Goal: Complete application form

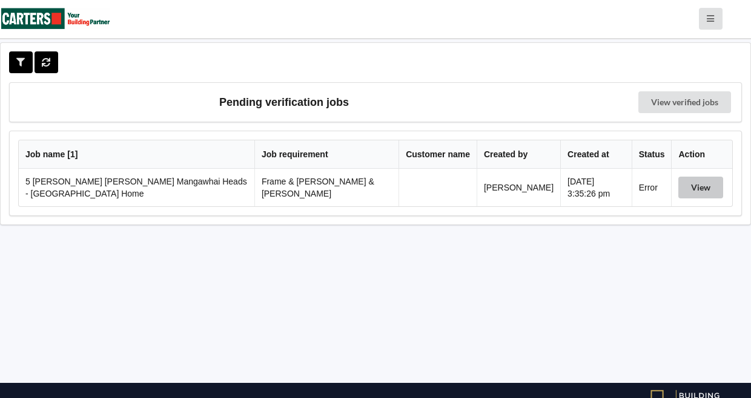
click at [694, 196] on button "View" at bounding box center [700, 188] width 45 height 22
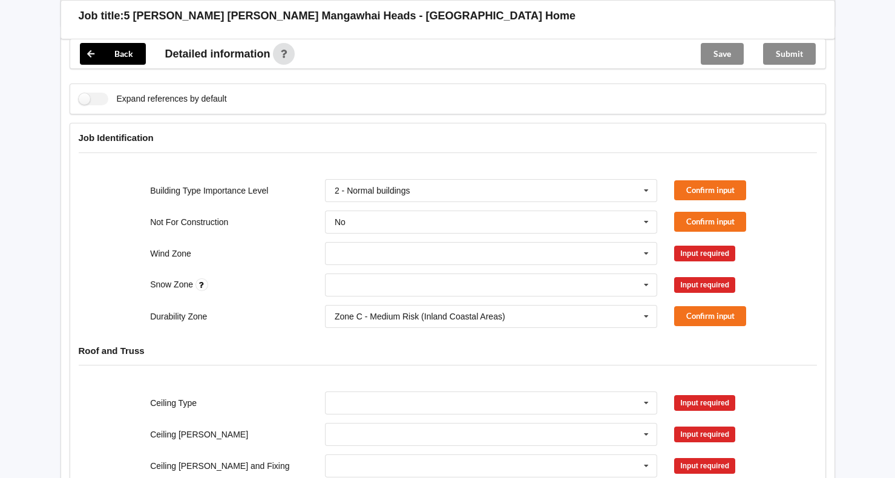
scroll to position [303, 0]
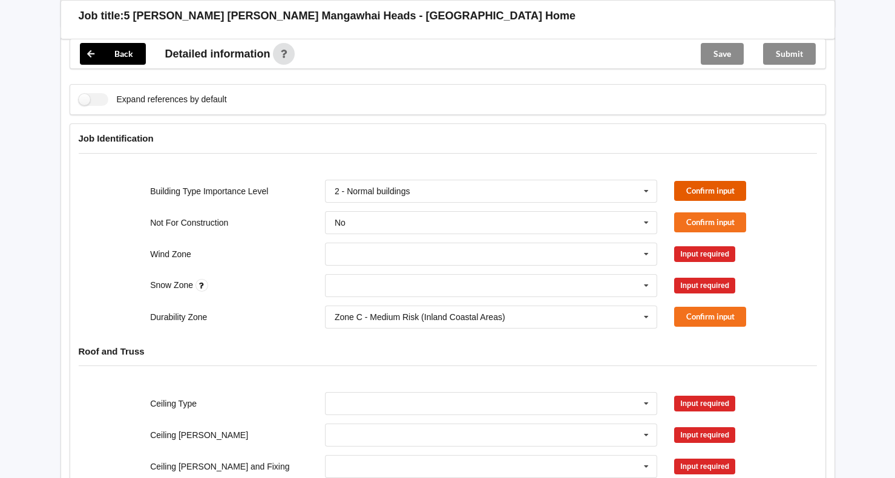
click at [707, 181] on button "Confirm input" at bounding box center [710, 191] width 72 height 20
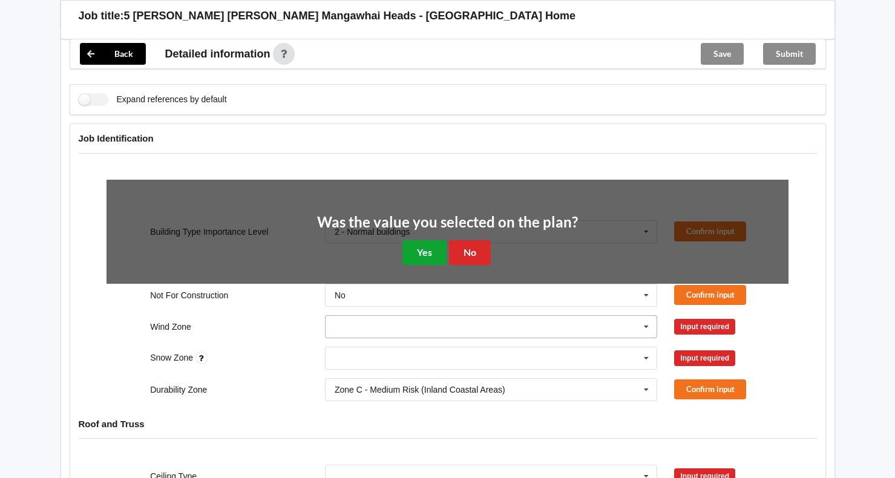
click at [427, 240] on button "Yes" at bounding box center [425, 252] width 44 height 25
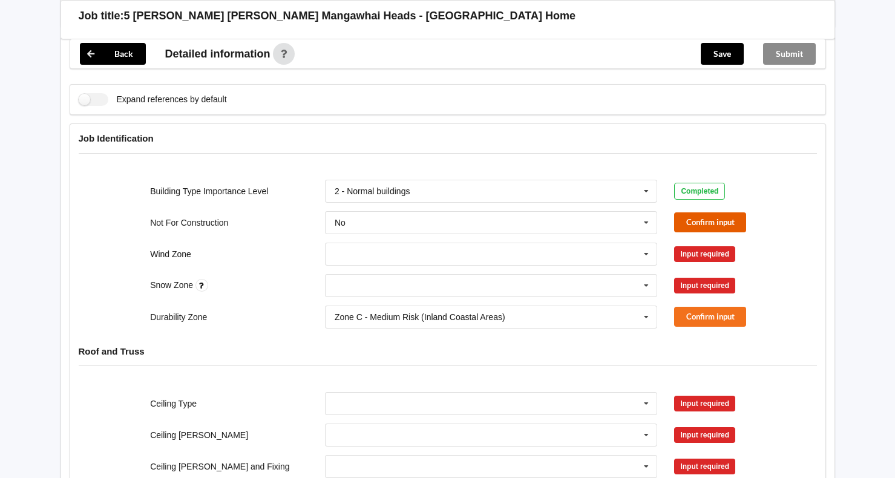
click at [708, 213] on button "Confirm input" at bounding box center [710, 223] width 72 height 20
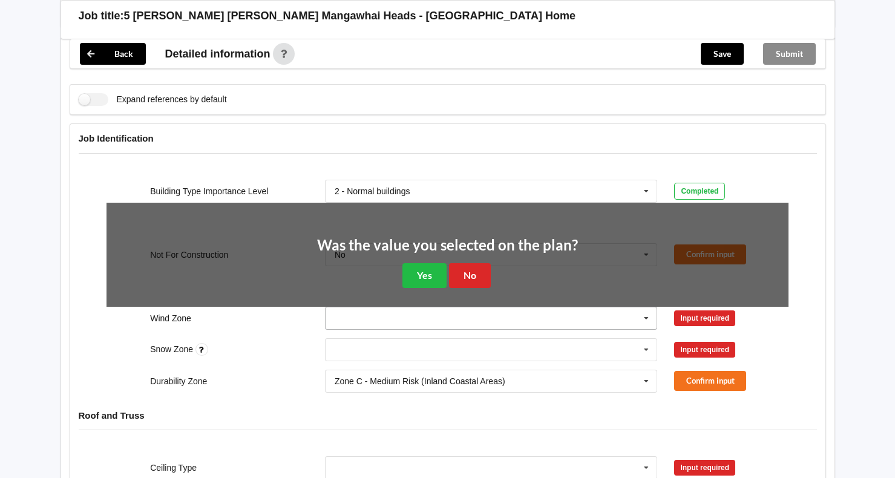
click at [360, 315] on input "text" at bounding box center [492, 319] width 332 height 22
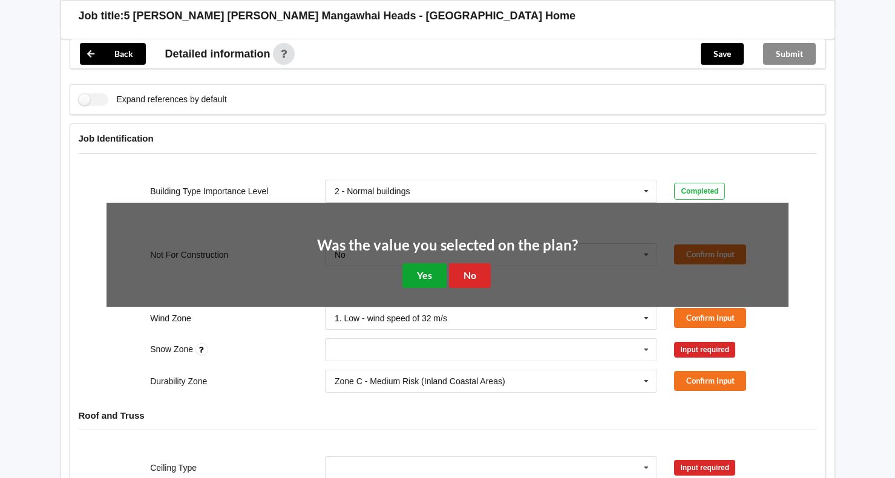
click at [426, 263] on button "Yes" at bounding box center [425, 275] width 44 height 25
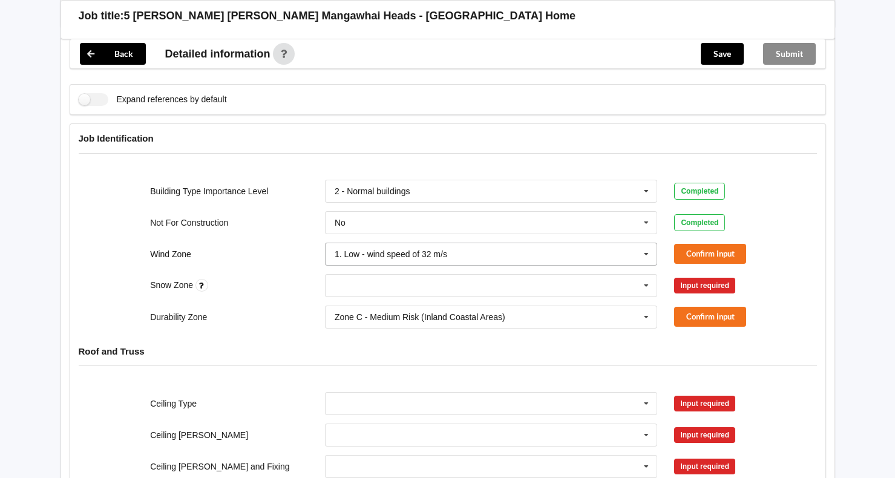
click at [466, 244] on input "text" at bounding box center [492, 254] width 332 height 22
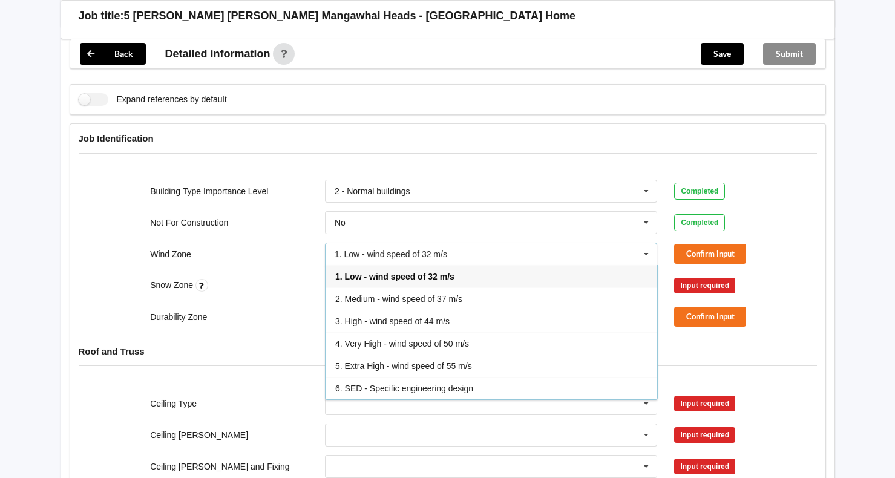
click at [460, 310] on div "3. High - wind speed of 44 m/s" at bounding box center [492, 321] width 332 height 22
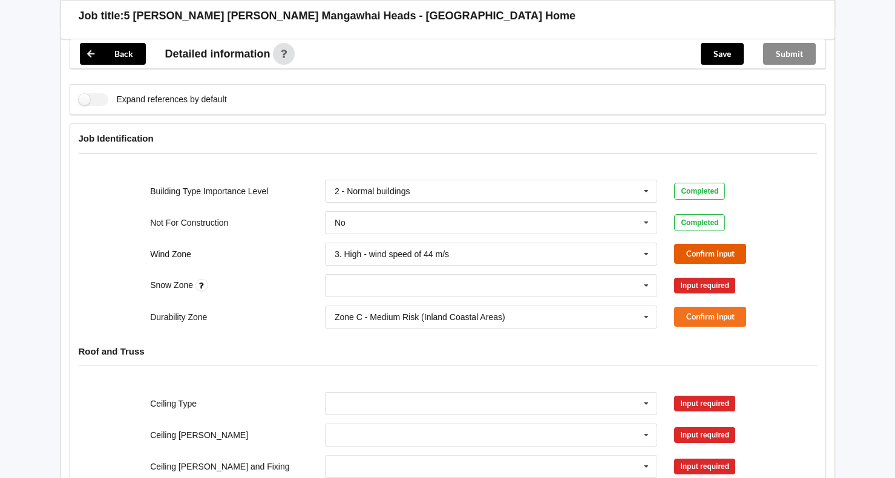
click at [719, 244] on button "Confirm input" at bounding box center [710, 254] width 72 height 20
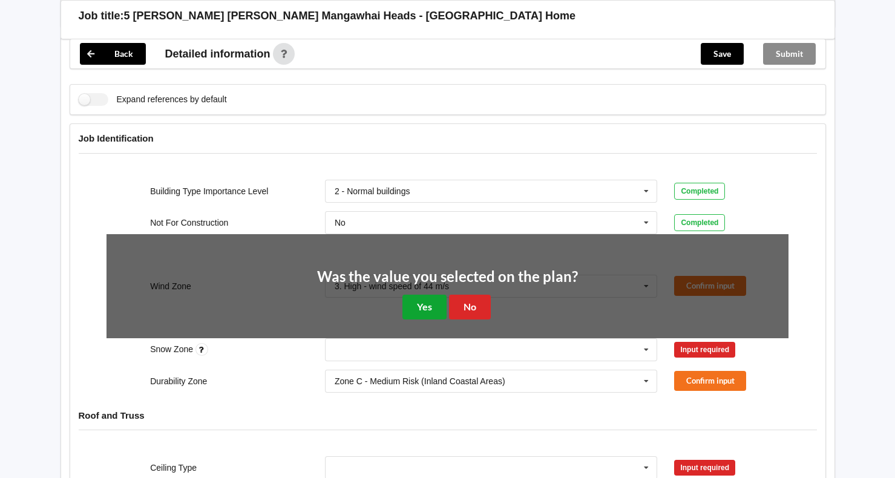
click at [420, 295] on button "Yes" at bounding box center [425, 307] width 44 height 25
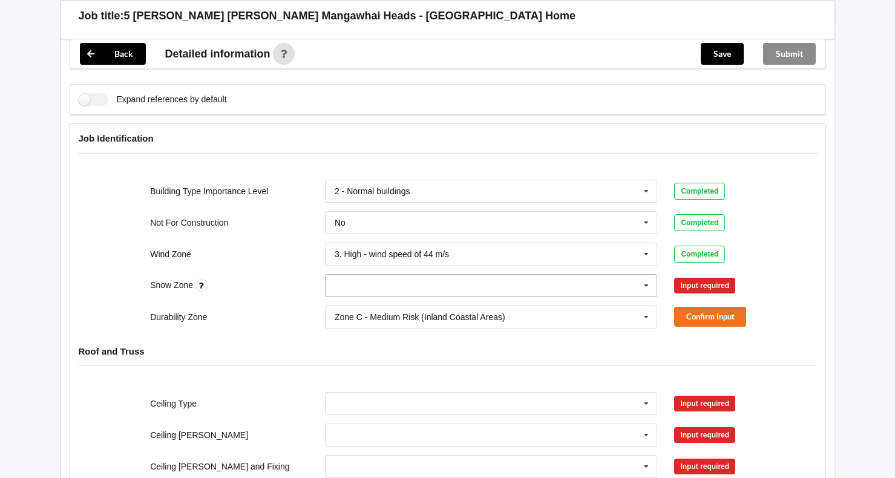
click at [495, 275] on input "text" at bounding box center [492, 286] width 332 height 22
click at [533, 297] on div "N0" at bounding box center [492, 308] width 332 height 22
click at [699, 275] on button "Confirm input" at bounding box center [710, 285] width 72 height 20
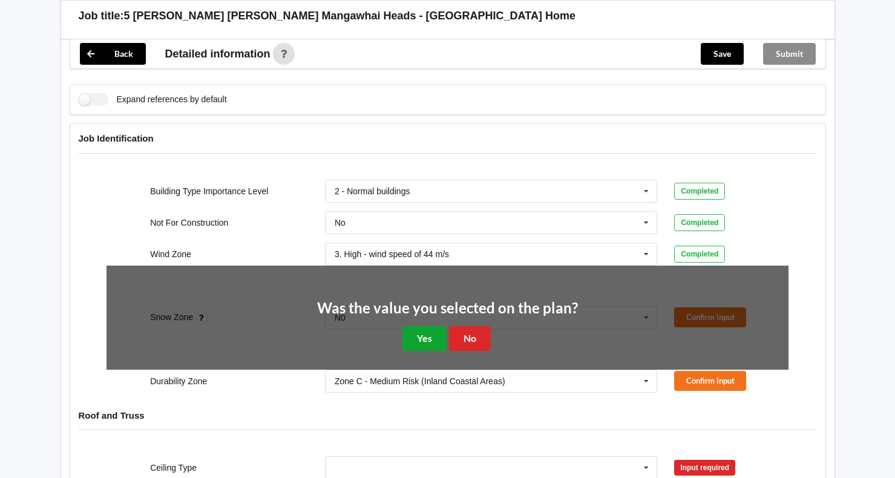
click at [423, 331] on button "Yes" at bounding box center [425, 338] width 44 height 25
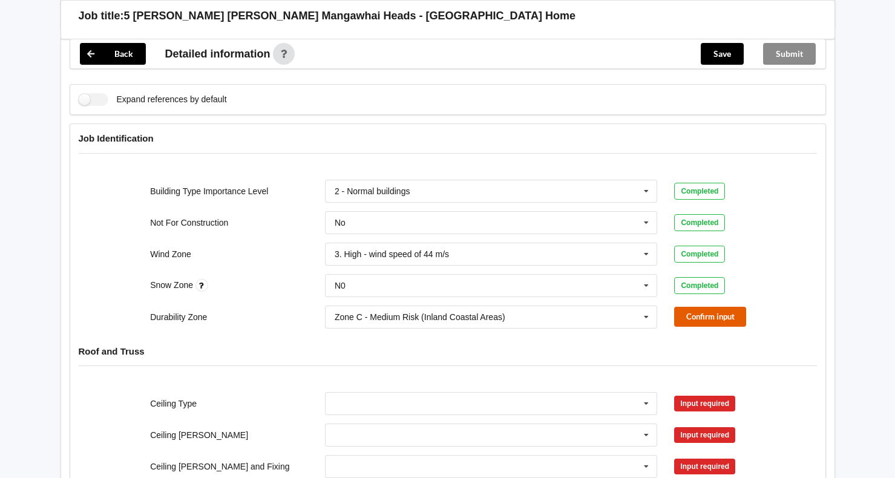
click at [719, 307] on button "Confirm input" at bounding box center [710, 317] width 72 height 20
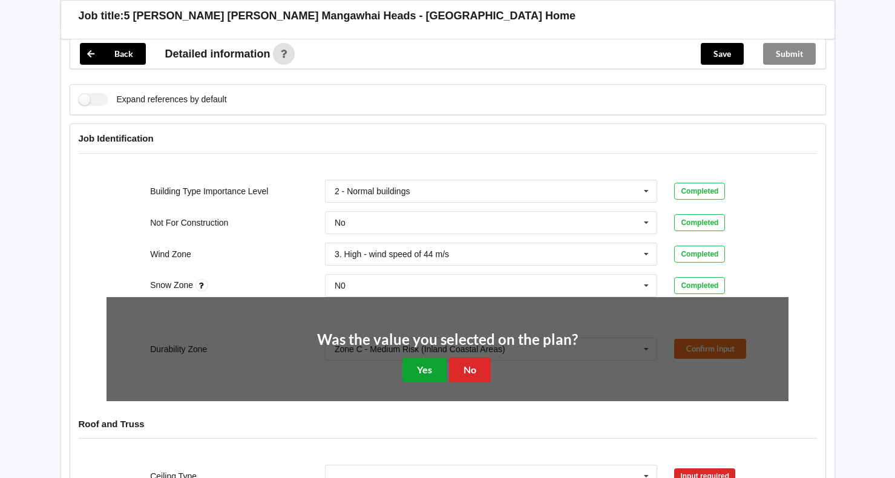
click at [420, 358] on button "Yes" at bounding box center [425, 370] width 44 height 25
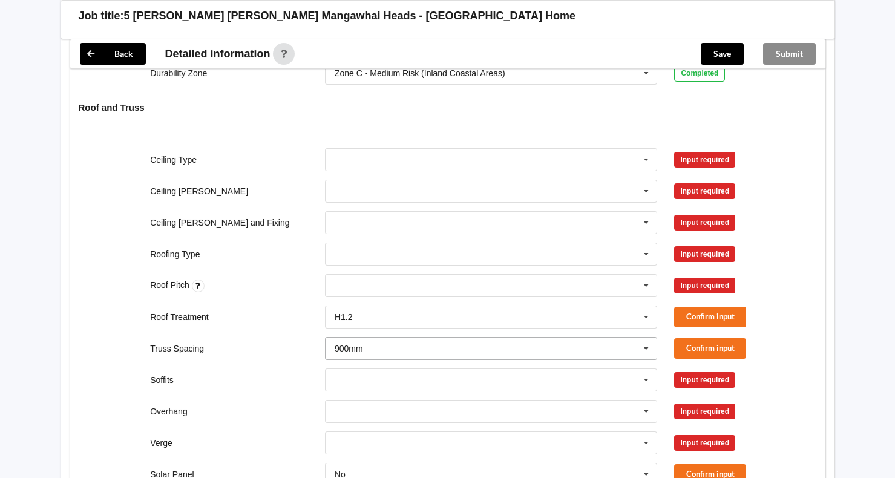
scroll to position [545, 0]
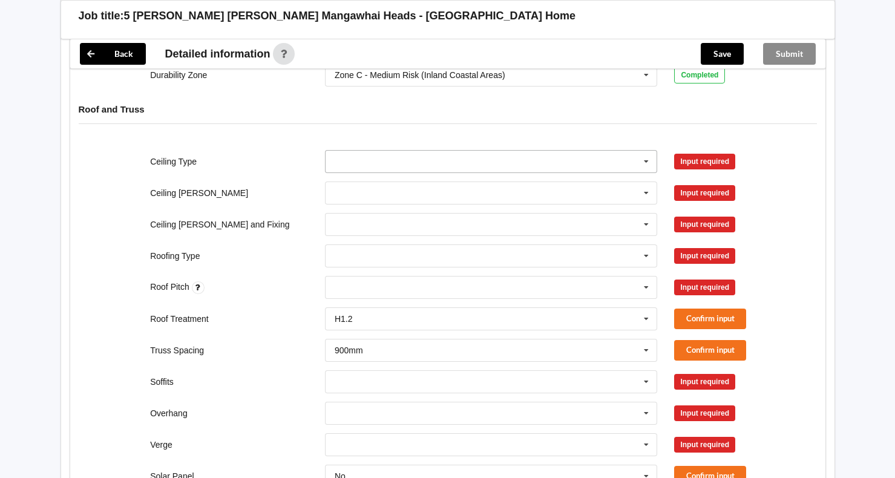
click at [646, 151] on icon at bounding box center [647, 162] width 18 height 22
click at [573, 240] on div "13mm Gib" at bounding box center [492, 251] width 332 height 22
click at [710, 151] on button "Confirm input" at bounding box center [710, 161] width 72 height 20
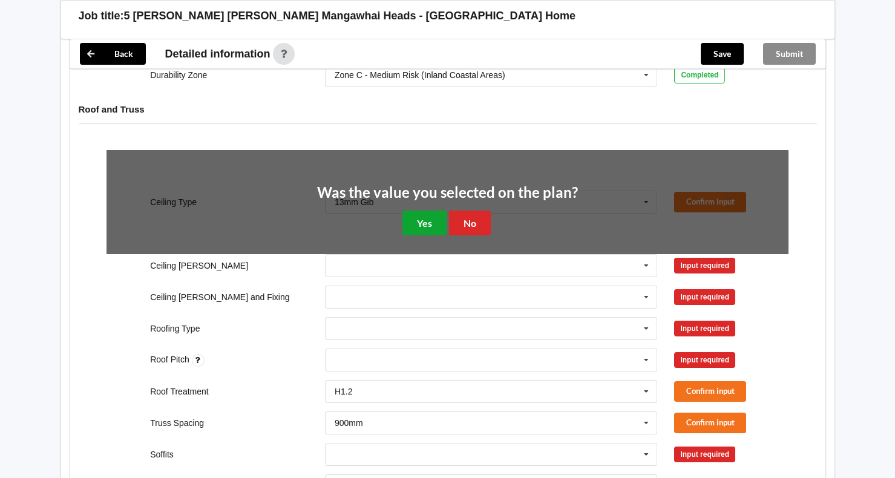
click at [421, 211] on button "Yes" at bounding box center [425, 223] width 44 height 25
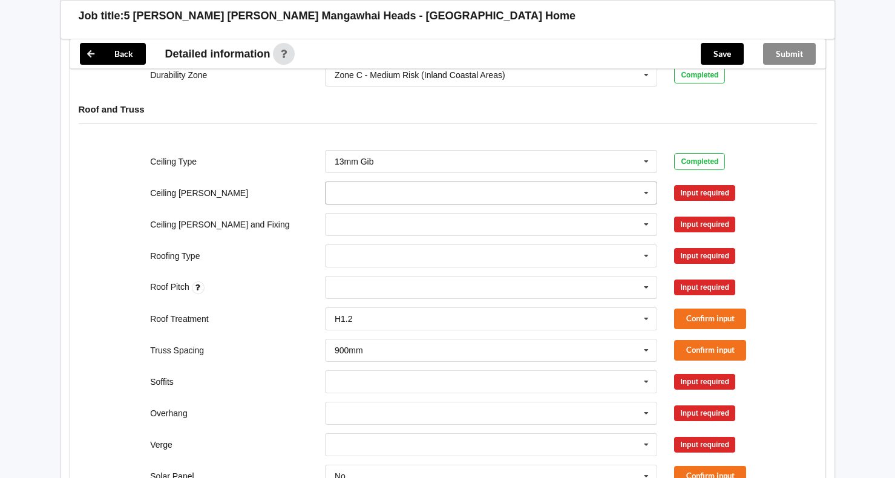
click at [472, 182] on input "text" at bounding box center [492, 193] width 332 height 22
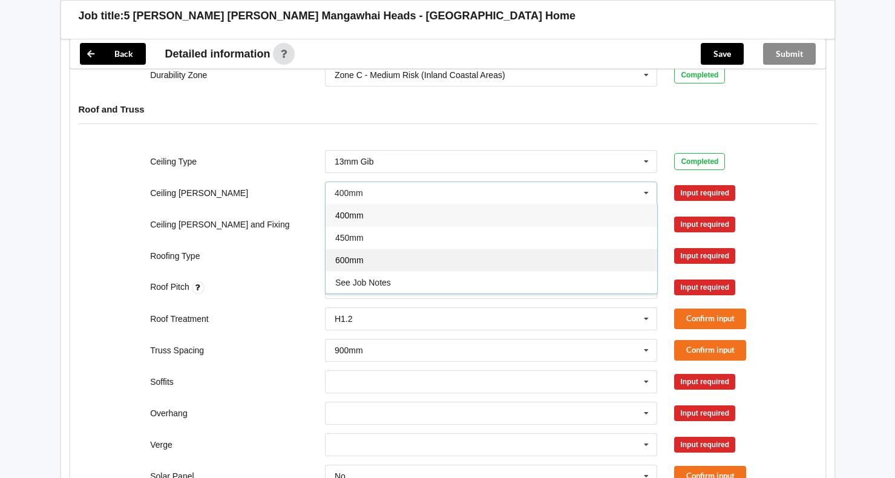
click at [454, 249] on div "600mm" at bounding box center [492, 260] width 332 height 22
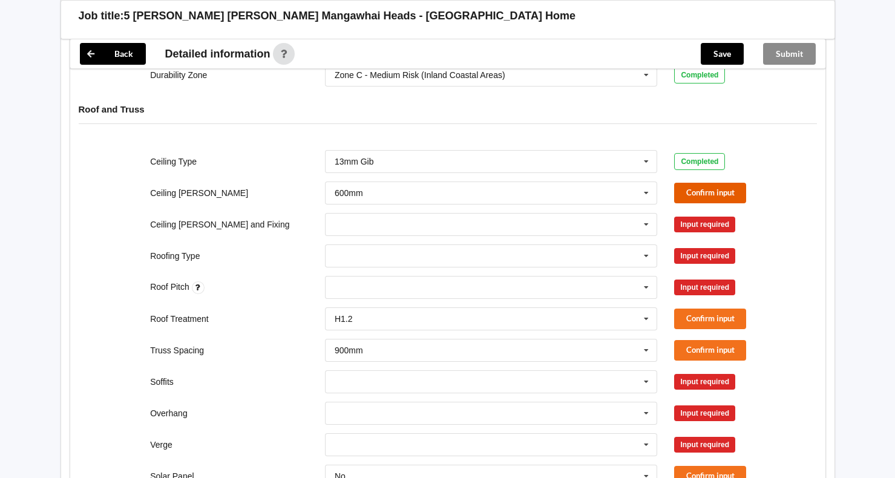
click at [701, 183] on button "Confirm input" at bounding box center [710, 193] width 72 height 20
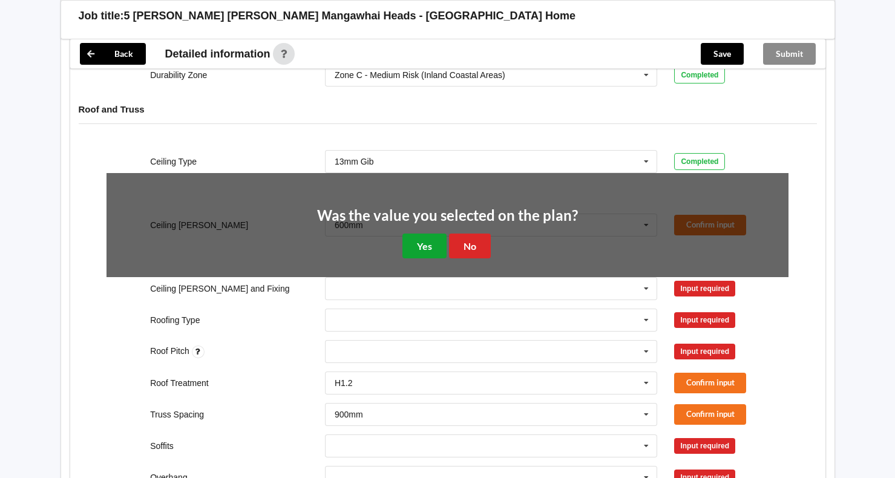
click at [414, 234] on button "Yes" at bounding box center [425, 246] width 44 height 25
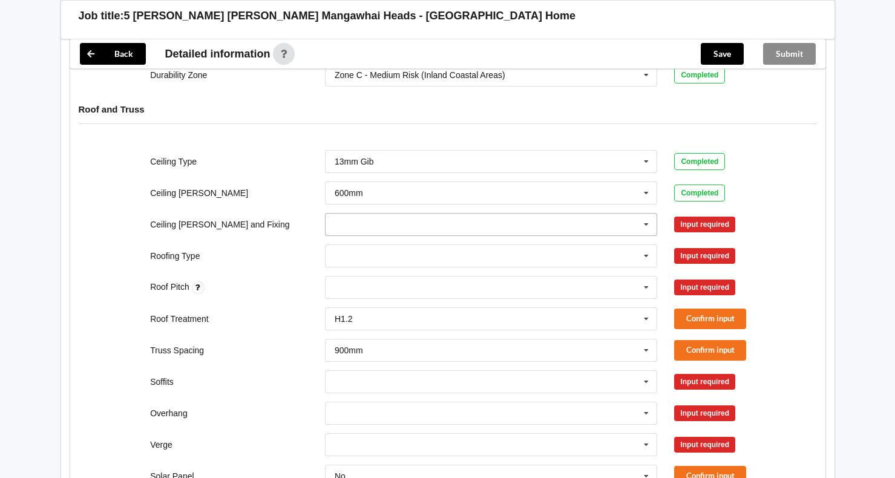
click at [643, 214] on icon at bounding box center [647, 225] width 18 height 22
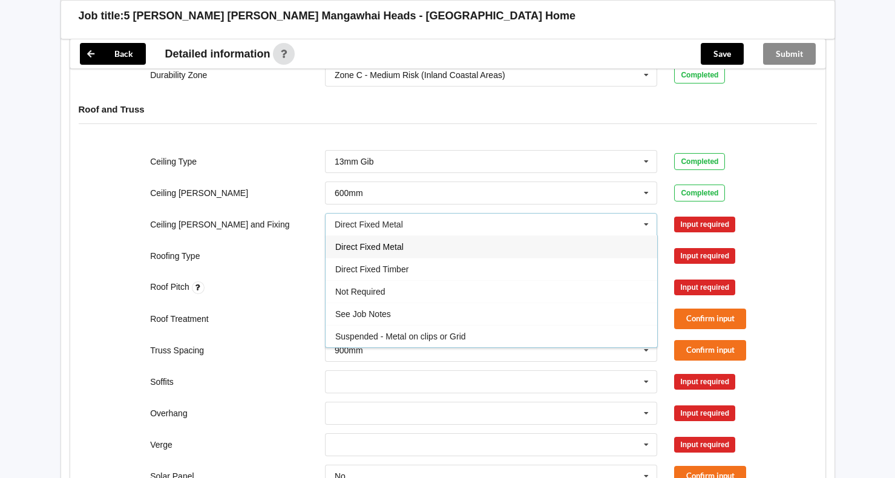
click at [570, 236] on div "Direct Fixed Metal" at bounding box center [492, 247] width 332 height 22
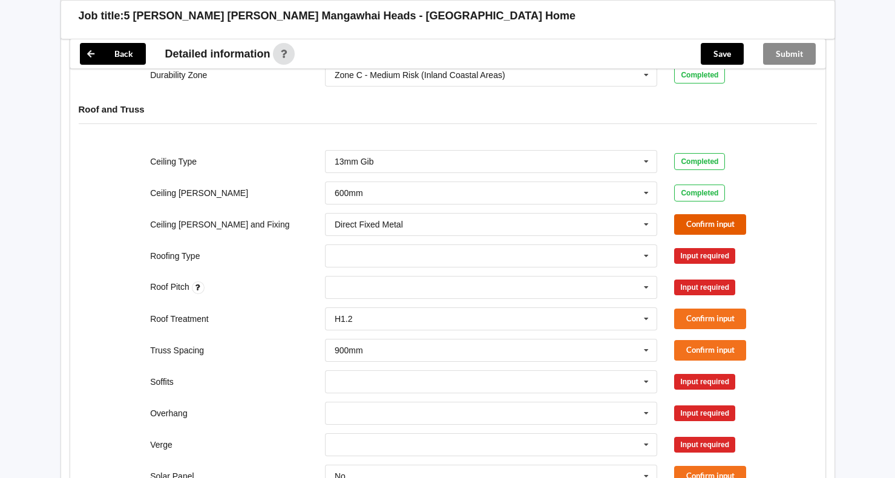
click at [702, 214] on button "Confirm input" at bounding box center [710, 224] width 72 height 20
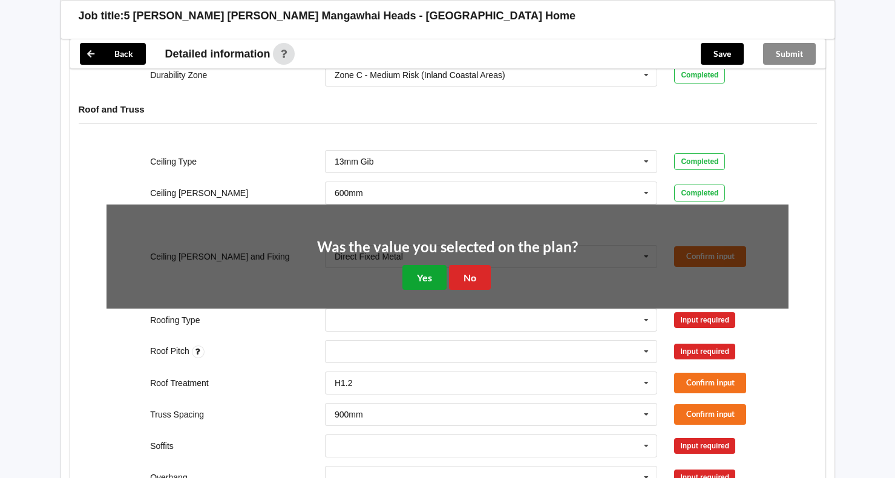
click at [421, 269] on button "Yes" at bounding box center [425, 277] width 44 height 25
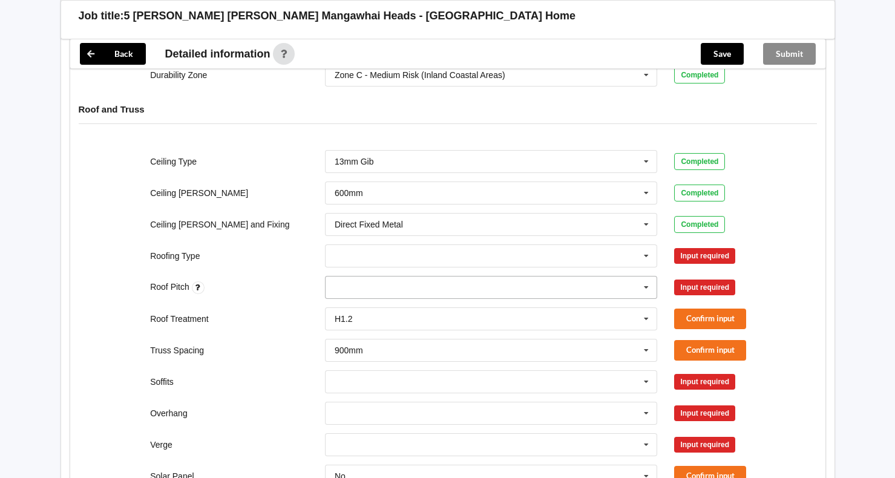
click at [423, 276] on div "None" at bounding box center [491, 287] width 333 height 23
click at [444, 245] on input "text" at bounding box center [492, 256] width 332 height 22
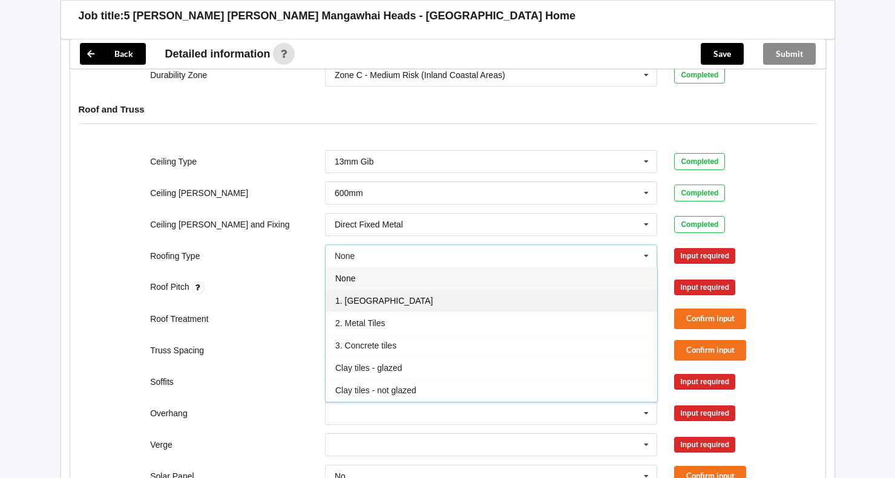
click at [463, 289] on div "1. [GEOGRAPHIC_DATA]" at bounding box center [492, 300] width 332 height 22
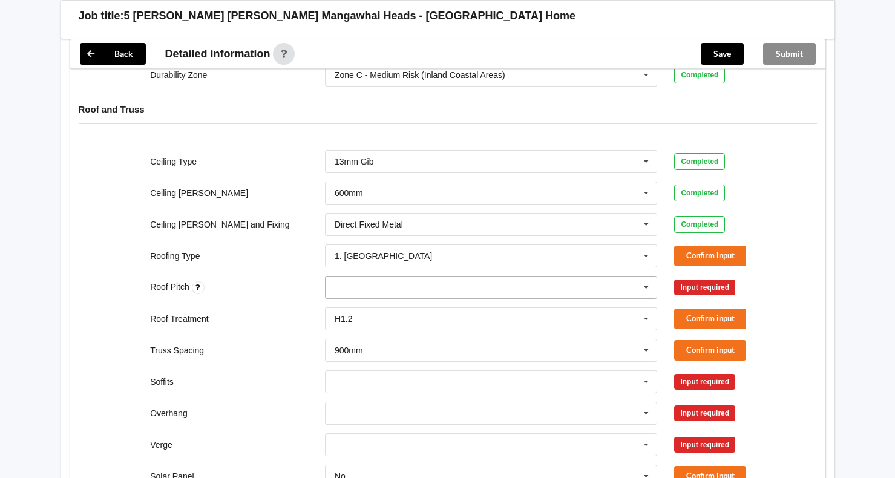
click at [463, 276] on div "None" at bounding box center [491, 287] width 333 height 23
click at [456, 299] on div "None" at bounding box center [492, 309] width 332 height 22
type input "25"
click at [371, 298] on div "Add 25" at bounding box center [492, 309] width 332 height 22
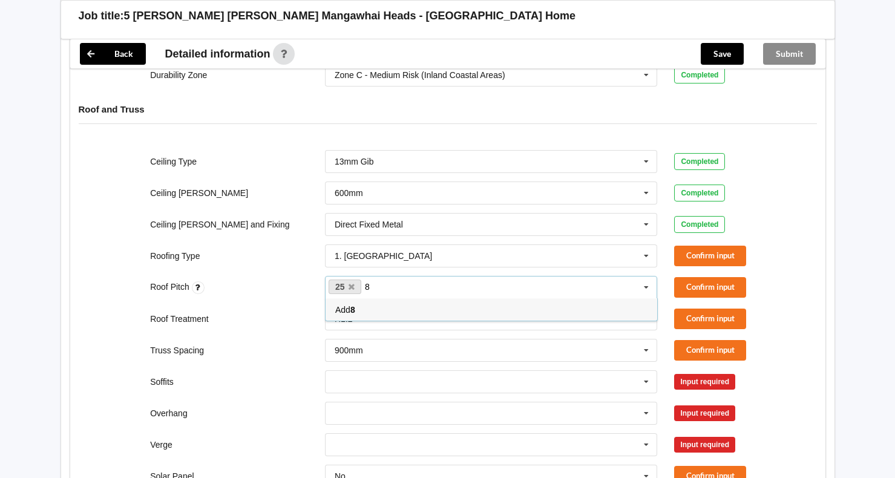
type input "8"
click at [453, 298] on div "Add 8" at bounding box center [492, 309] width 332 height 22
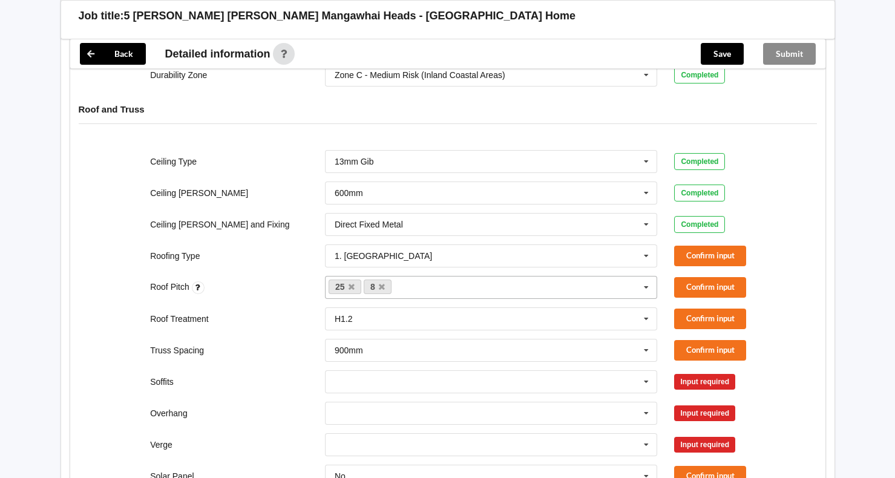
click at [308, 331] on div "Truss Spacing 900mm 900mm 1200mm See Job Notes Confirm input" at bounding box center [447, 351] width 699 height 40
click at [426, 394] on div "300mm 450mm 600mm 750mm Multiple Values – See As Per Plan None See Job Notes" at bounding box center [492, 414] width 350 height 40
click at [650, 371] on icon at bounding box center [647, 382] width 18 height 22
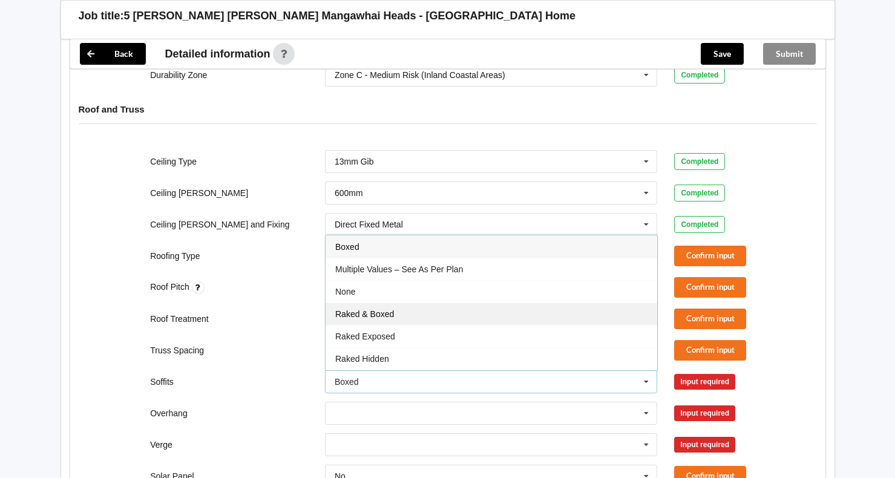
click at [622, 305] on div "Raked & Boxed" at bounding box center [492, 314] width 332 height 22
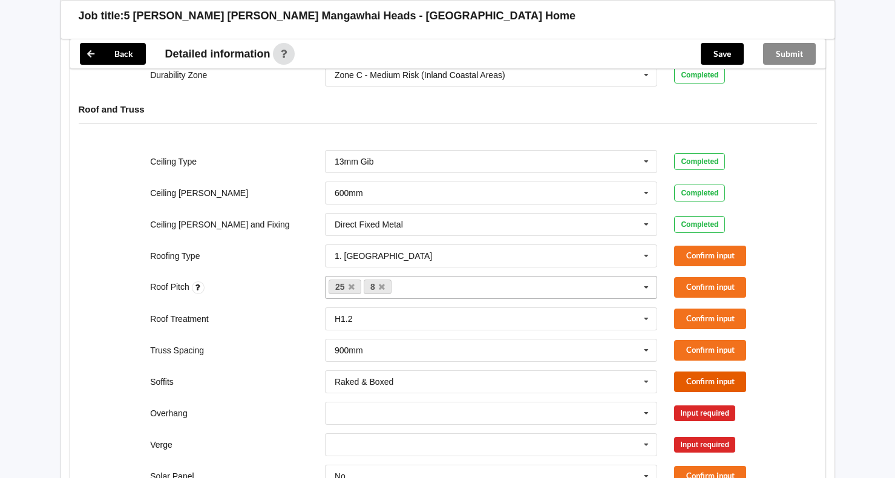
click at [693, 373] on button "Confirm input" at bounding box center [710, 382] width 72 height 20
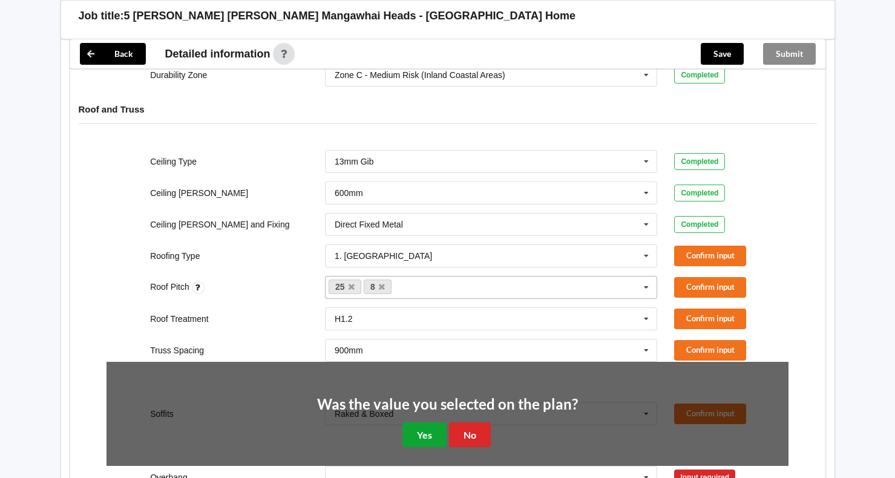
click at [424, 398] on button "Yes" at bounding box center [425, 435] width 44 height 25
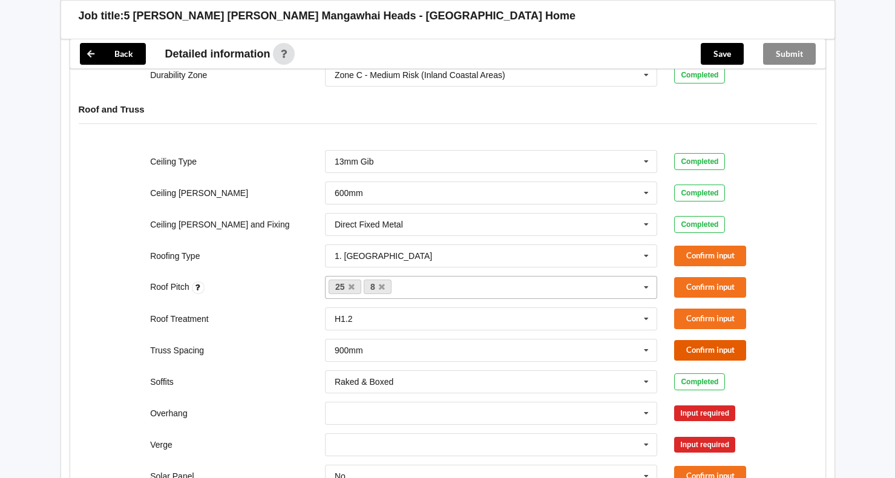
click at [692, 340] on button "Confirm input" at bounding box center [710, 350] width 72 height 20
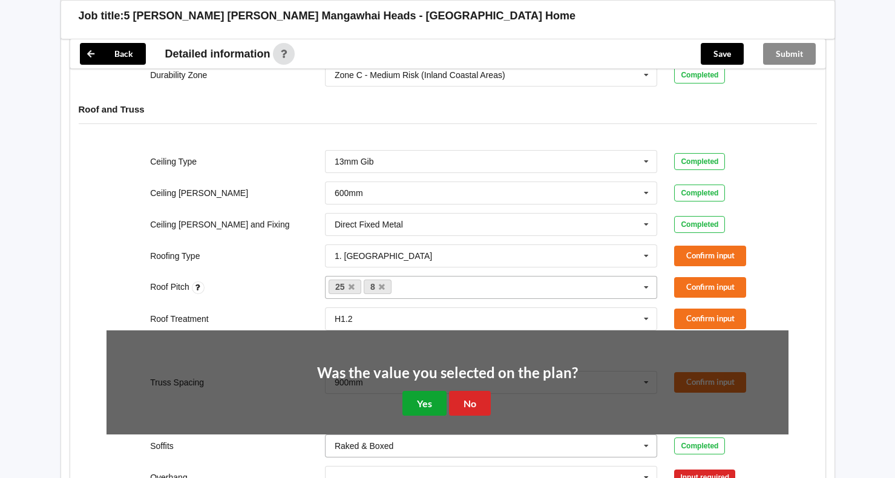
drag, startPoint x: 415, startPoint y: 385, endPoint x: 456, endPoint y: 379, distance: 41.0
click at [418, 391] on button "Yes" at bounding box center [425, 403] width 44 height 25
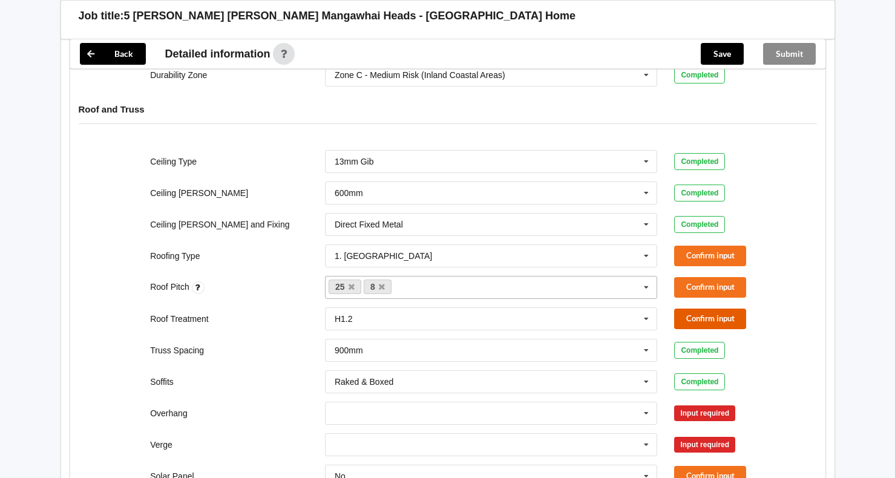
click at [701, 309] on button "Confirm input" at bounding box center [710, 319] width 72 height 20
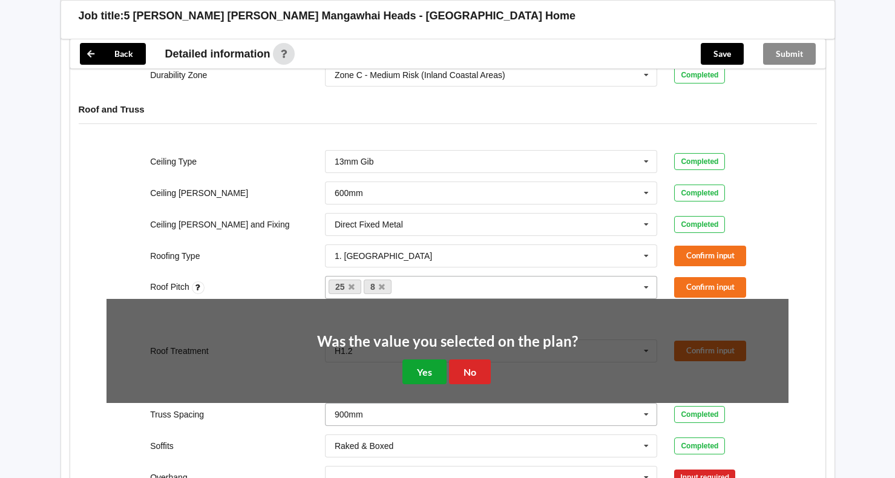
drag, startPoint x: 424, startPoint y: 358, endPoint x: 455, endPoint y: 344, distance: 34.1
click at [428, 360] on button "Yes" at bounding box center [425, 372] width 44 height 25
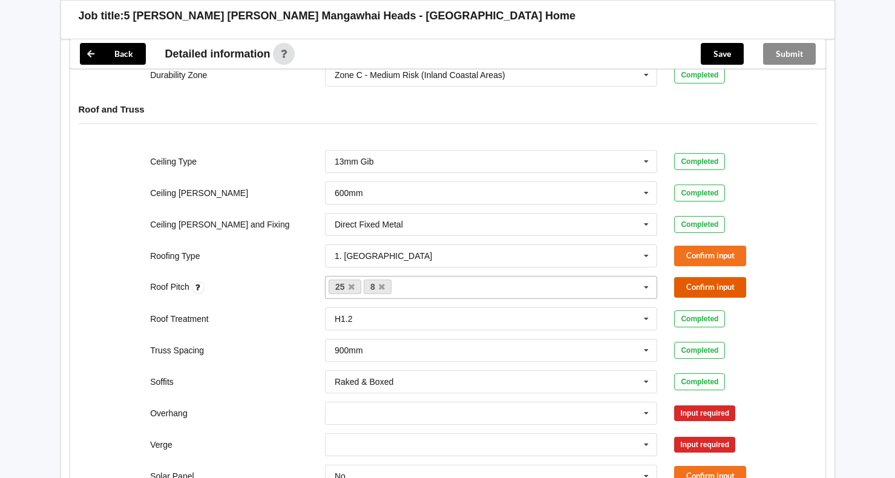
click at [717, 277] on button "Confirm input" at bounding box center [710, 287] width 72 height 20
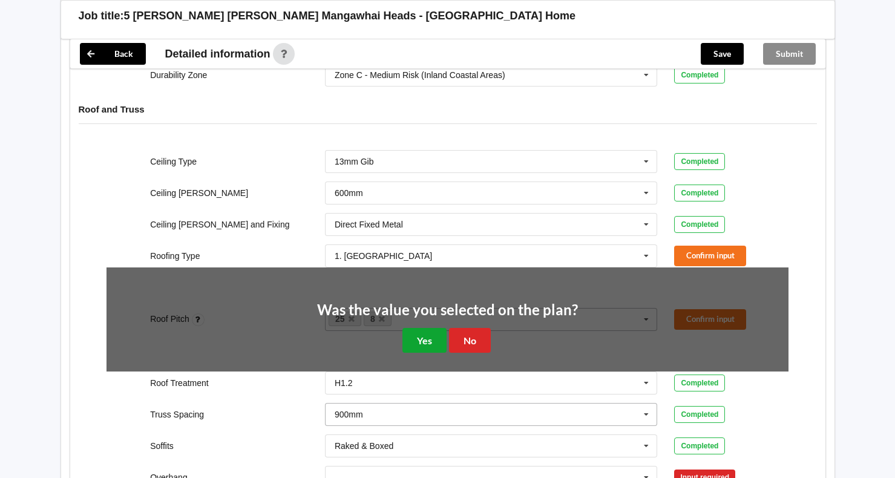
click at [425, 328] on button "Yes" at bounding box center [425, 340] width 44 height 25
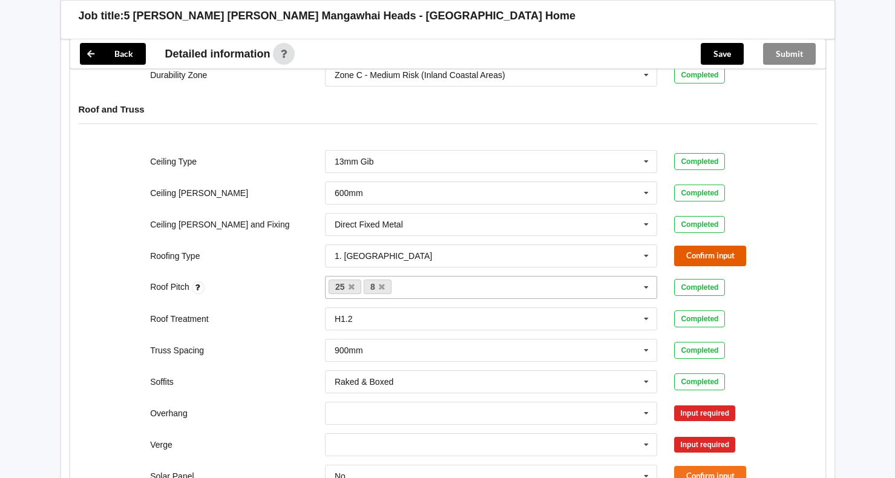
click at [694, 246] on button "Confirm input" at bounding box center [710, 256] width 72 height 20
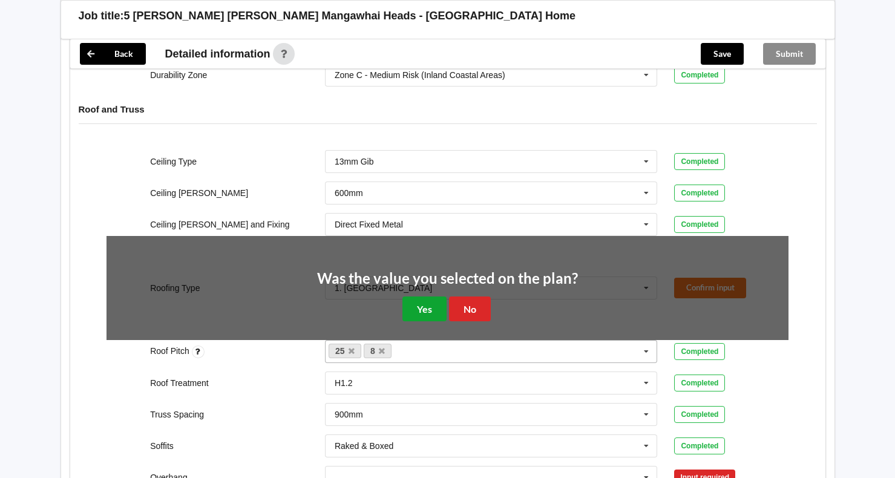
click at [418, 297] on button "Yes" at bounding box center [425, 309] width 44 height 25
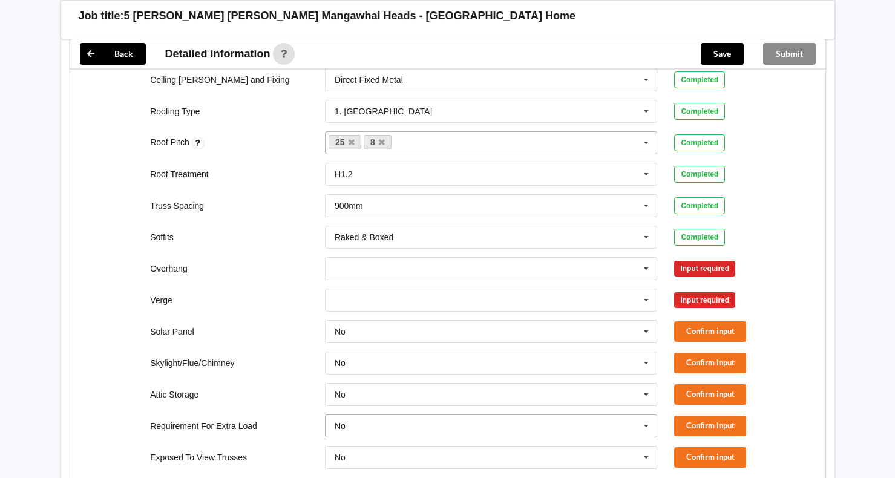
scroll to position [727, 0]
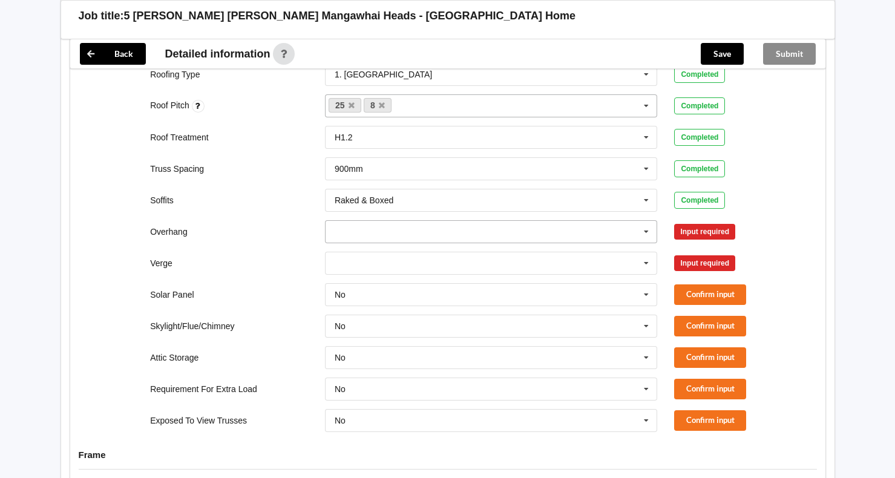
click at [641, 221] on icon at bounding box center [647, 232] width 18 height 22
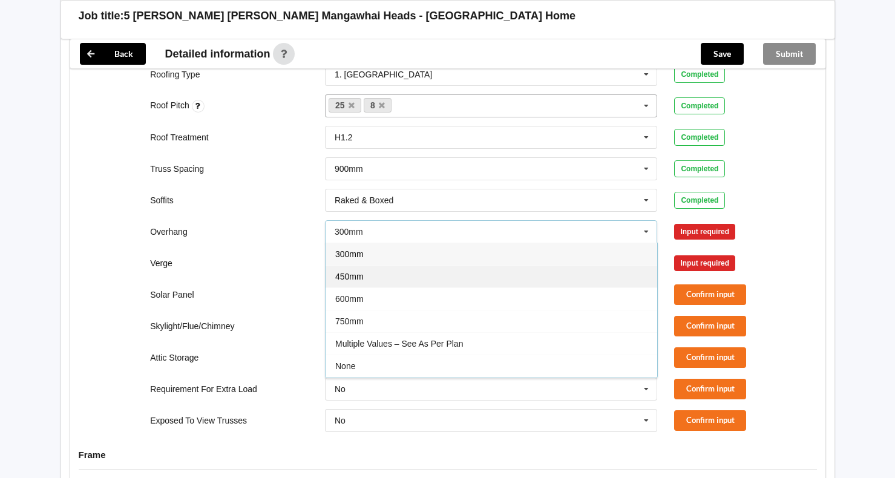
click at [372, 266] on div "450mm" at bounding box center [492, 276] width 332 height 22
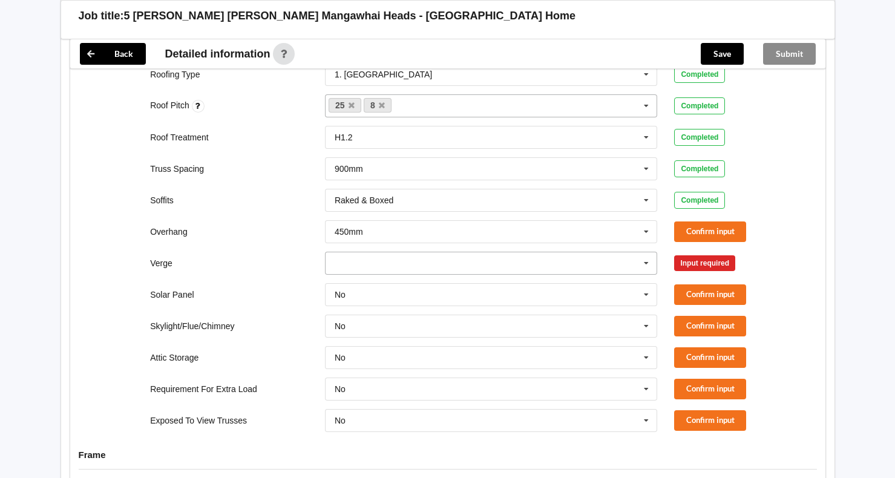
click at [428, 252] on input "text" at bounding box center [492, 263] width 332 height 22
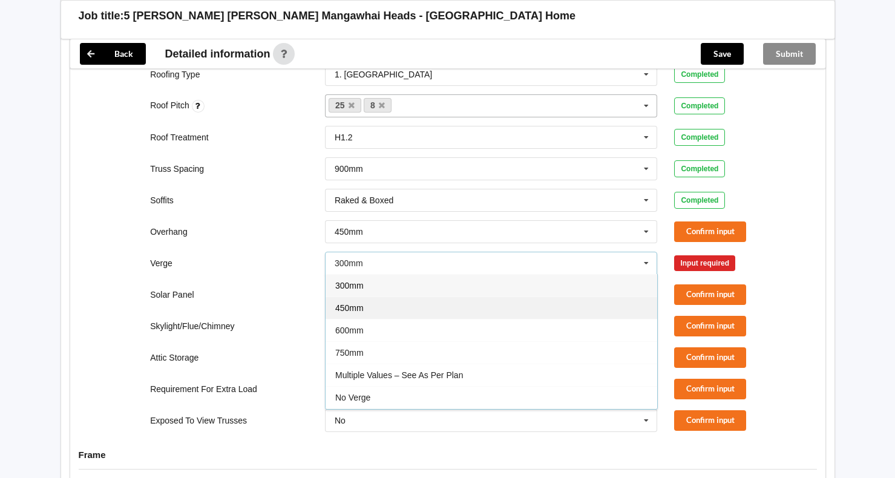
click at [392, 300] on div "450mm" at bounding box center [492, 308] width 332 height 22
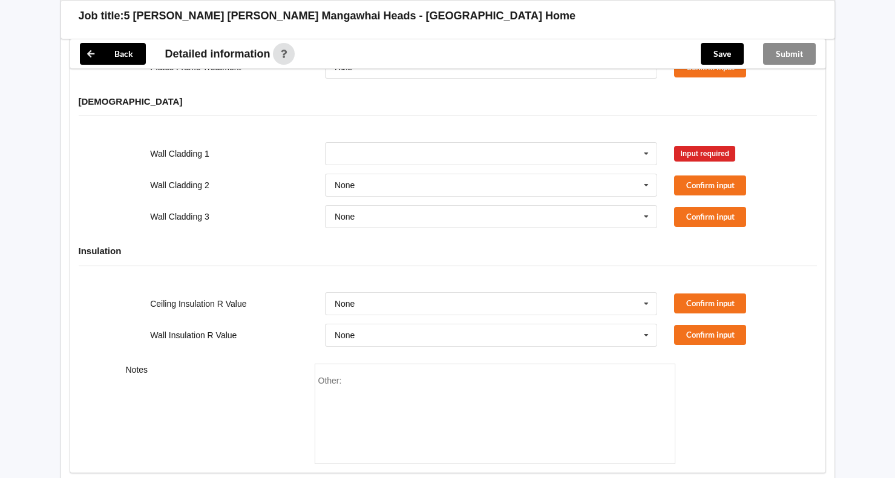
scroll to position [1417, 0]
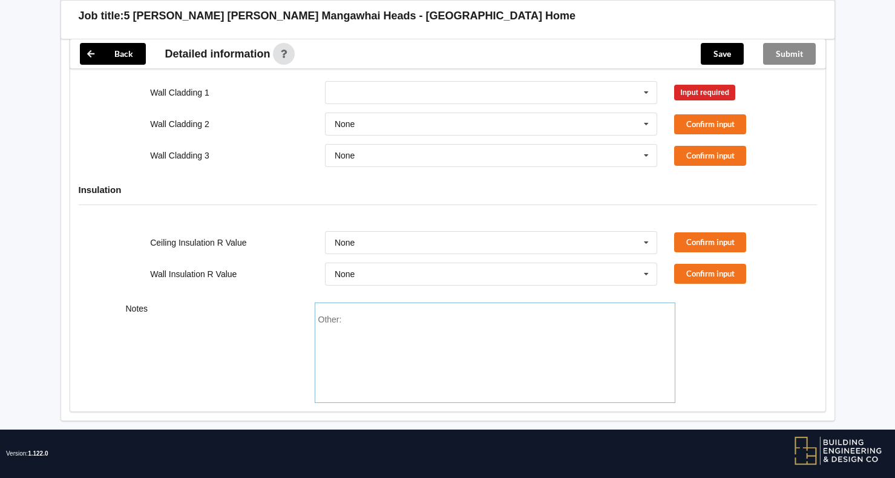
click at [393, 315] on div "Other:" at bounding box center [495, 357] width 354 height 85
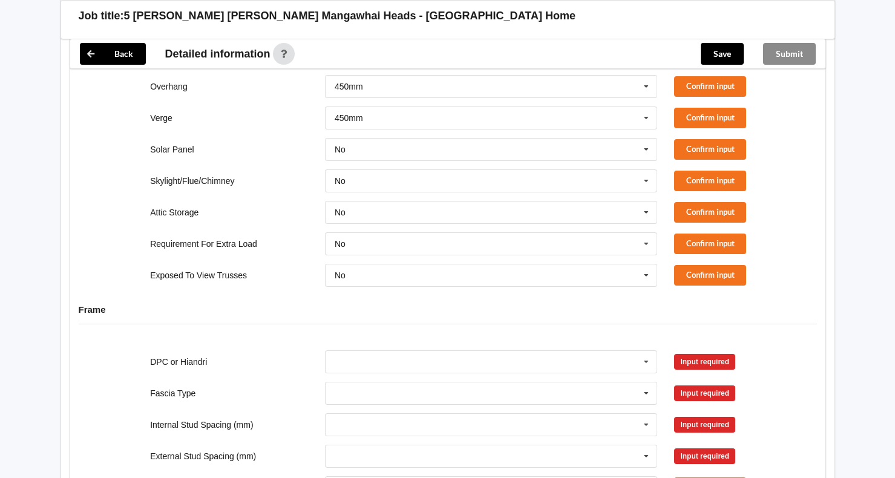
scroll to position [811, 0]
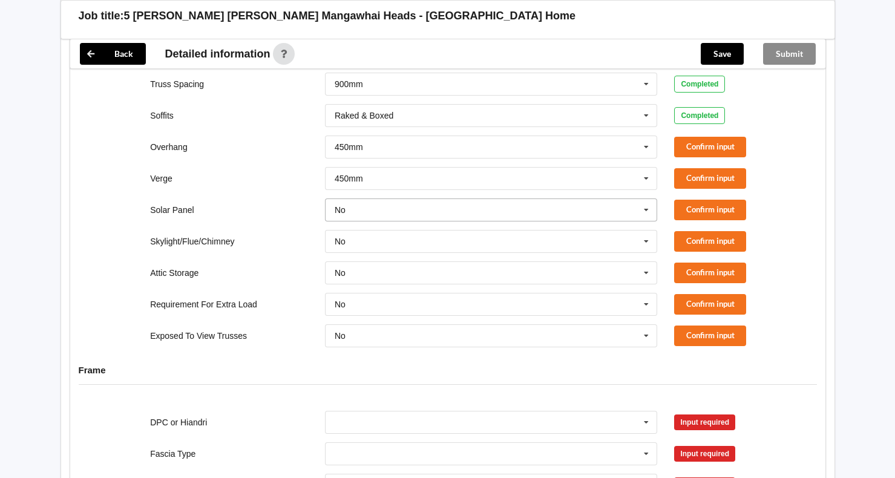
click at [647, 199] on icon at bounding box center [647, 210] width 18 height 22
click at [621, 221] on div "No" at bounding box center [492, 232] width 332 height 22
click at [621, 231] on input "text" at bounding box center [492, 242] width 332 height 22
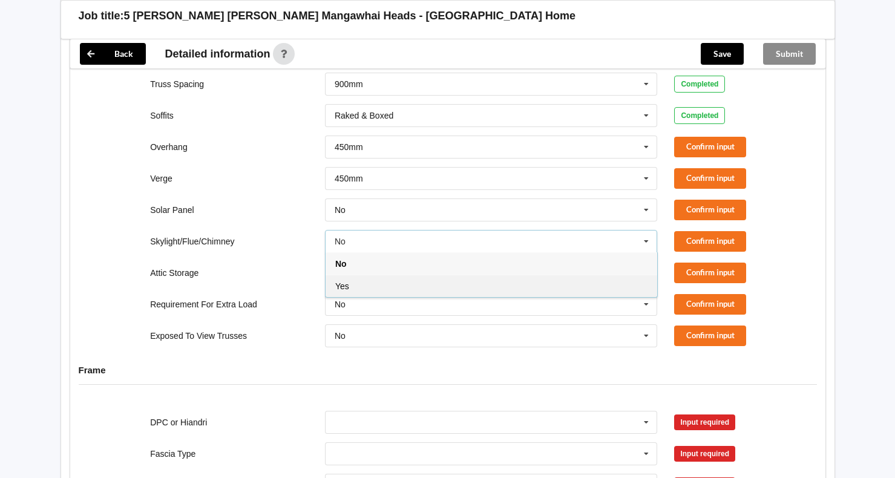
click at [595, 275] on div "Yes" at bounding box center [492, 286] width 332 height 22
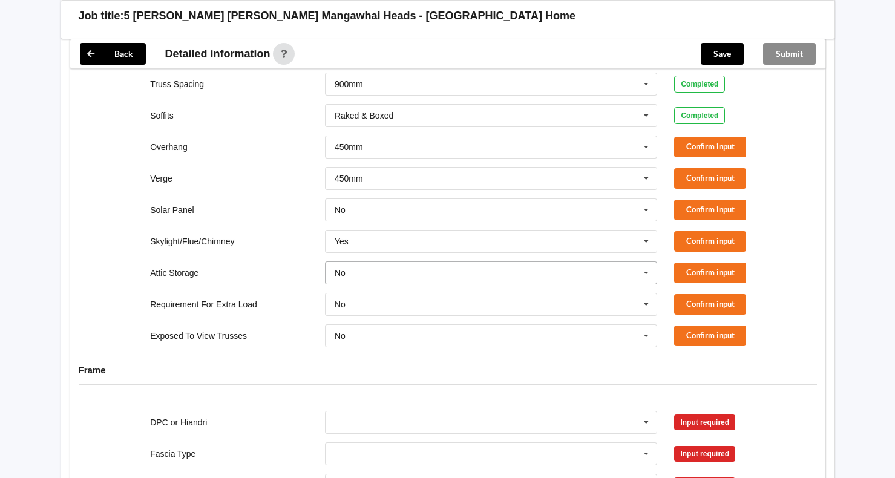
click at [642, 262] on icon at bounding box center [647, 273] width 18 height 22
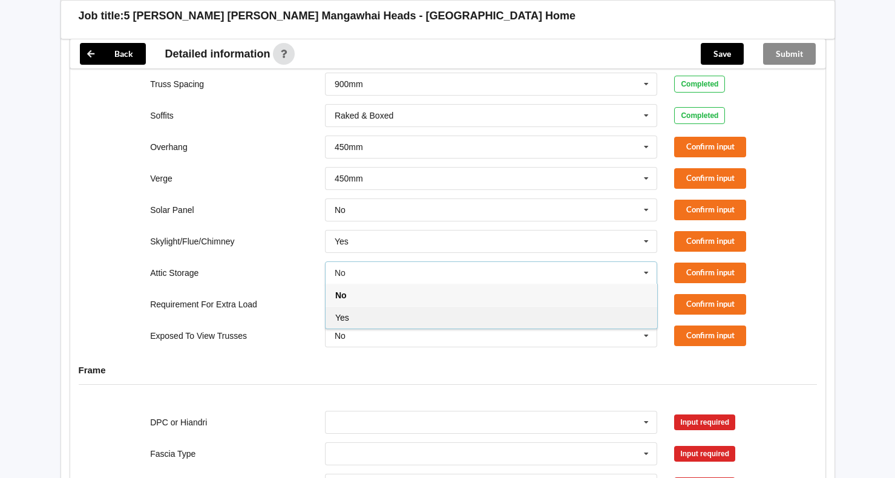
click at [605, 309] on div "Yes" at bounding box center [492, 317] width 332 height 22
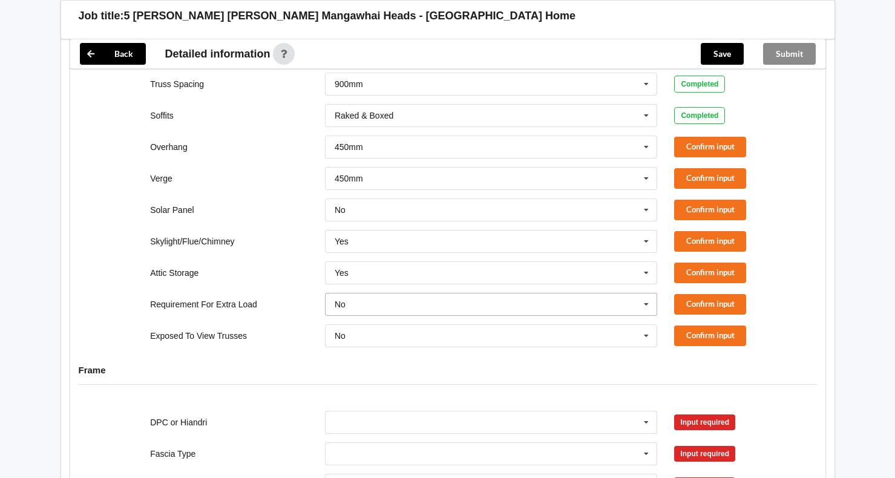
click at [645, 294] on icon at bounding box center [647, 305] width 18 height 22
click at [549, 317] on div "No" at bounding box center [492, 326] width 332 height 22
click at [549, 325] on input "text" at bounding box center [492, 336] width 332 height 22
click at [509, 351] on div "No" at bounding box center [492, 358] width 332 height 22
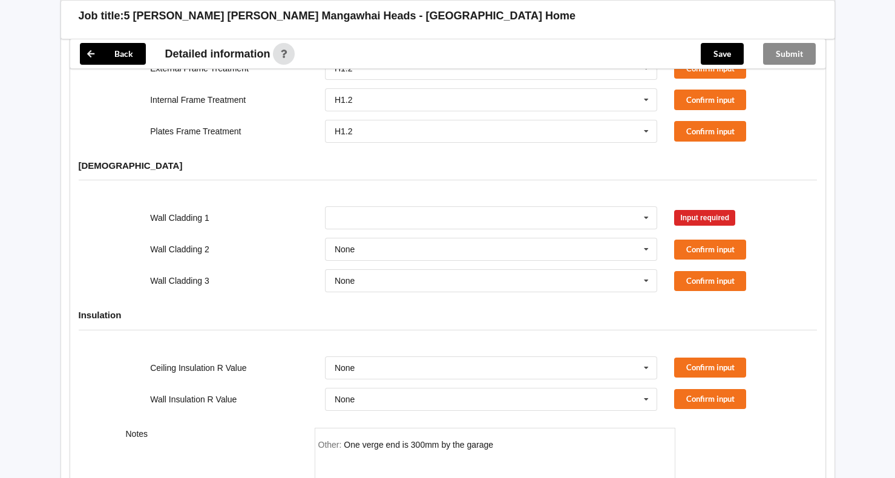
scroll to position [1417, 0]
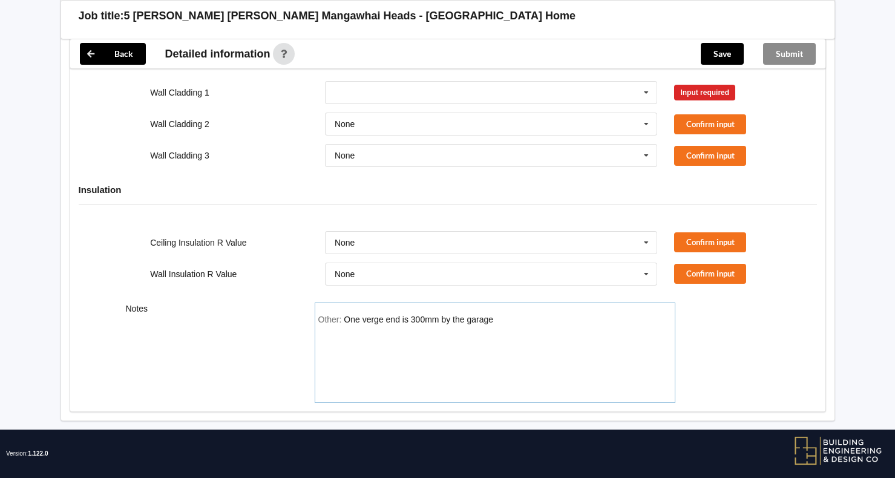
click at [519, 315] on div "Other: One verge end is 300mm by the garage" at bounding box center [495, 357] width 354 height 85
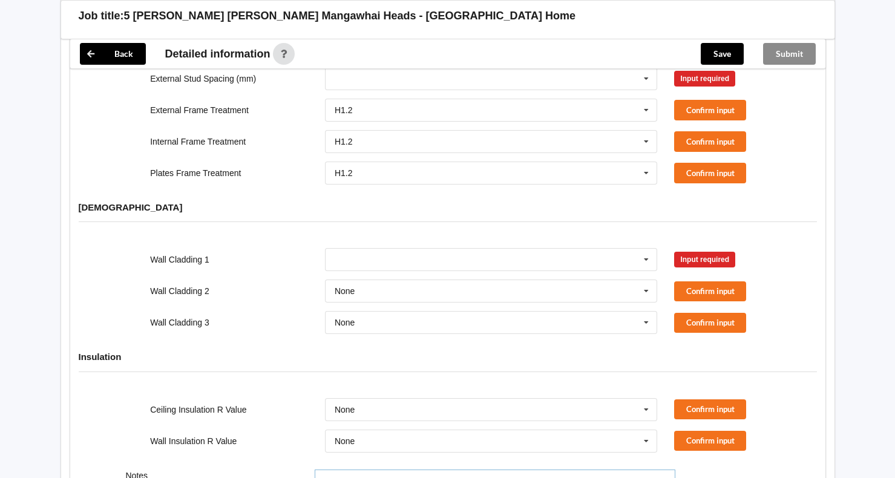
scroll to position [1114, 0]
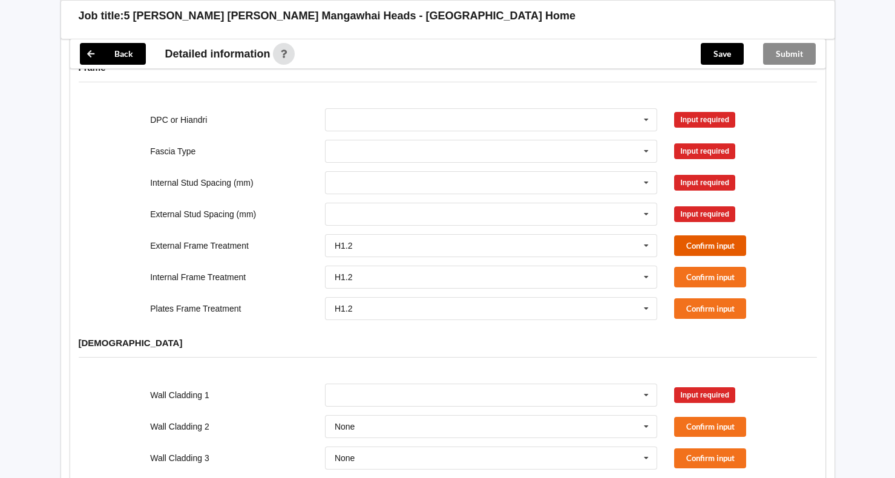
click at [714, 236] on button "Confirm input" at bounding box center [710, 246] width 72 height 20
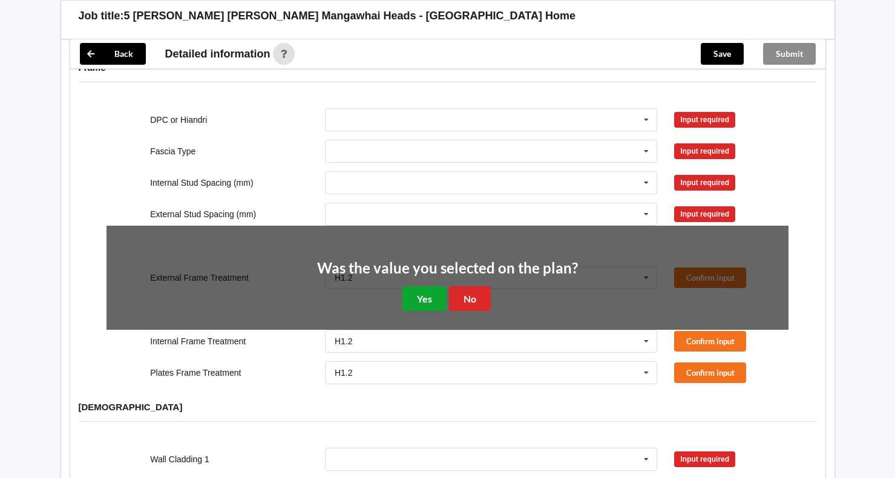
drag, startPoint x: 430, startPoint y: 285, endPoint x: 521, endPoint y: 282, distance: 90.3
click at [431, 286] on button "Yes" at bounding box center [425, 298] width 44 height 25
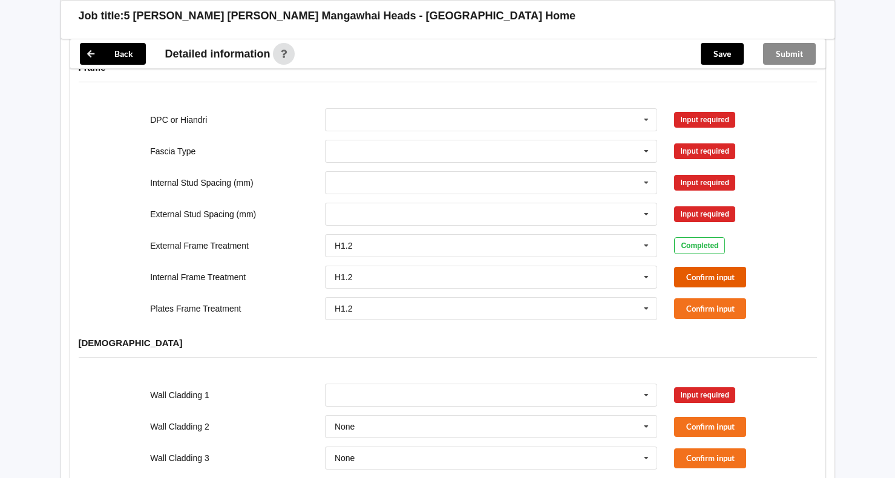
click at [695, 267] on button "Confirm input" at bounding box center [710, 277] width 72 height 20
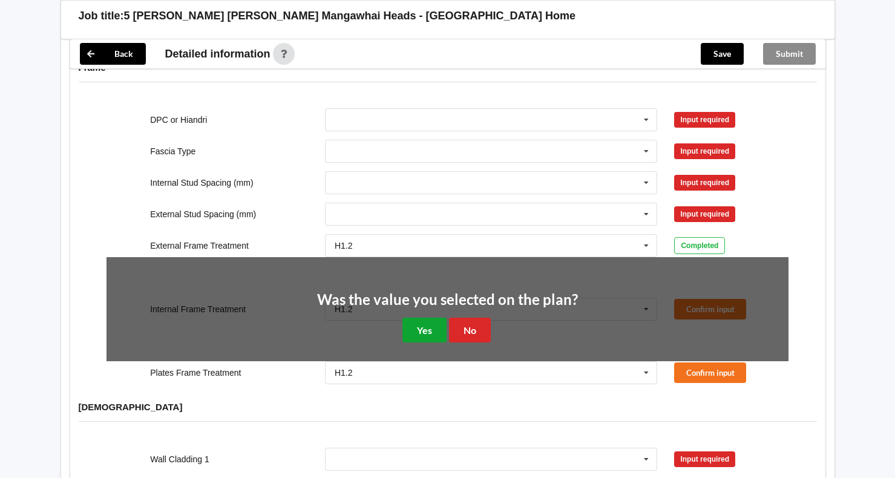
drag, startPoint x: 418, startPoint y: 320, endPoint x: 463, endPoint y: 323, distance: 44.3
click at [421, 320] on button "Yes" at bounding box center [425, 330] width 44 height 25
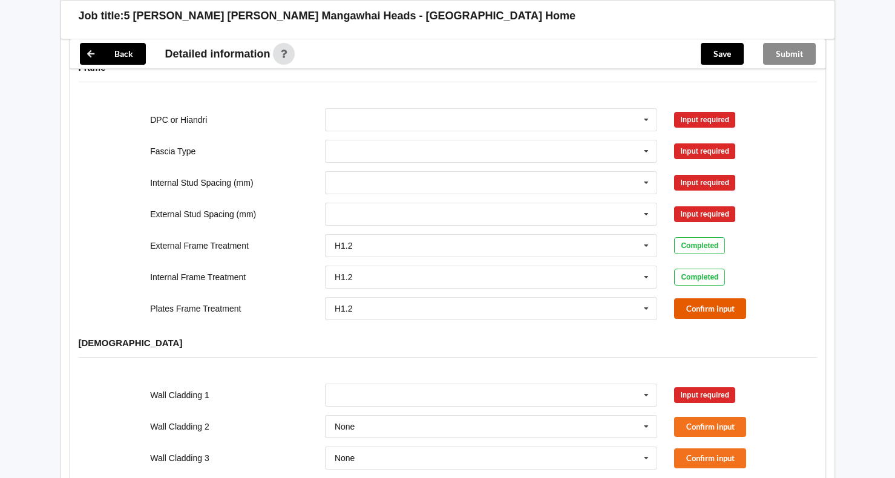
click at [717, 298] on button "Confirm input" at bounding box center [710, 308] width 72 height 20
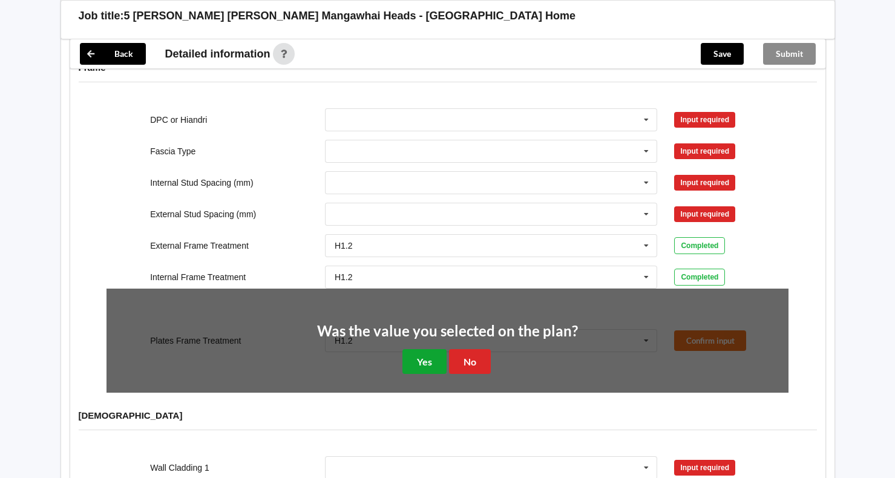
click at [428, 349] on button "Yes" at bounding box center [425, 361] width 44 height 25
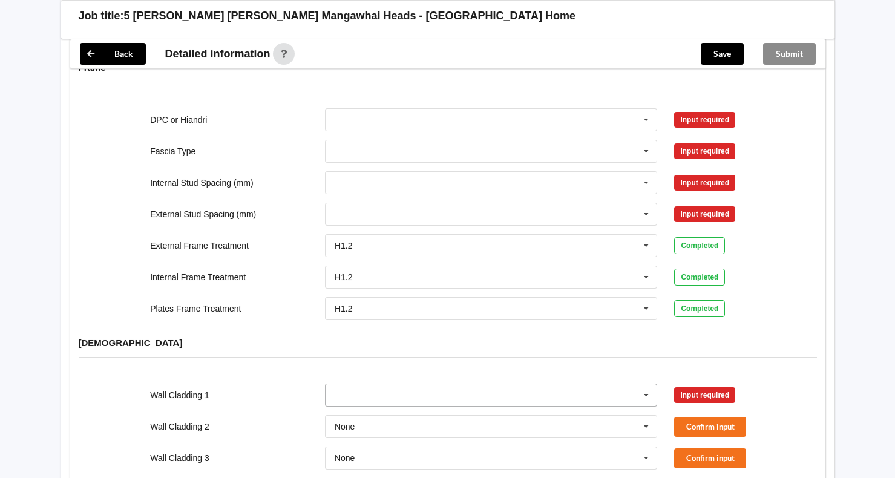
click at [566, 384] on input "text" at bounding box center [492, 395] width 332 height 22
type input "l"
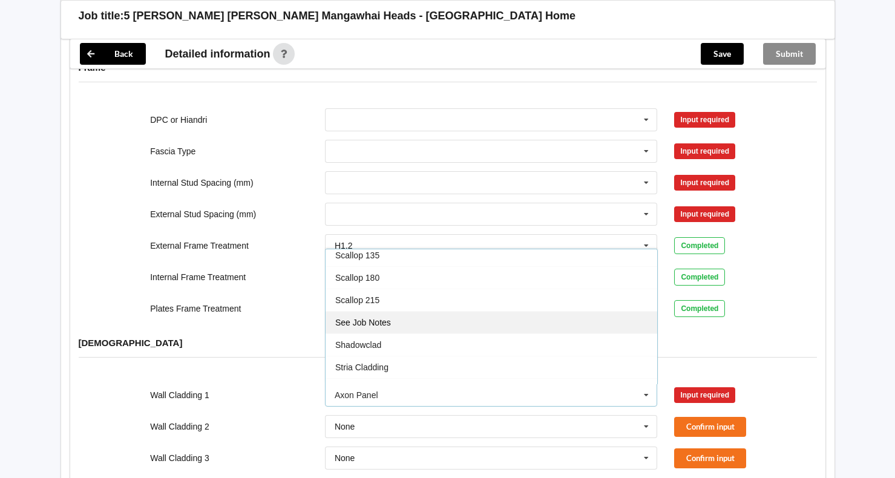
click at [564, 315] on div "See Job Notes" at bounding box center [492, 322] width 332 height 22
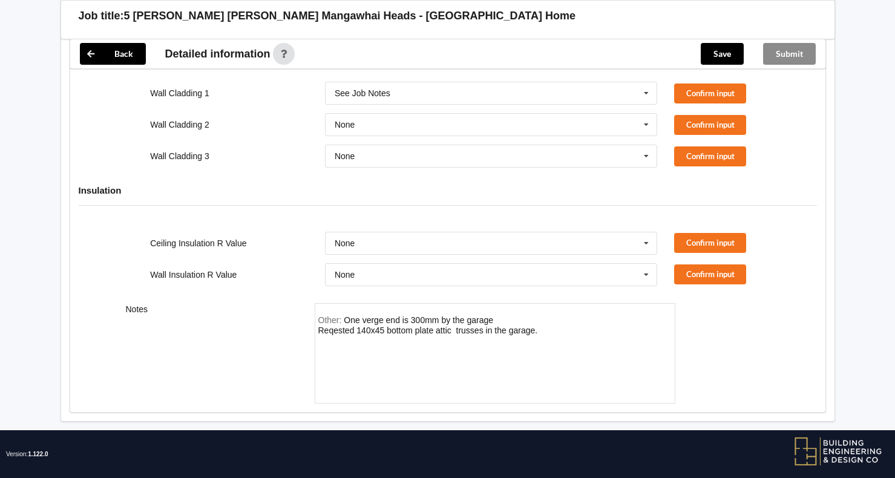
scroll to position [1417, 0]
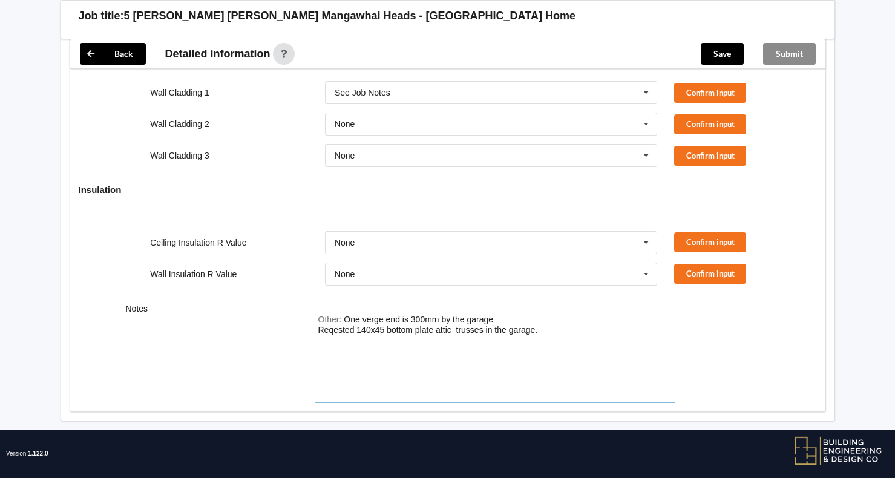
click at [319, 329] on div "Other: One verge end is 300mm by the garage Reqested 140x45 bottom plate attic …" at bounding box center [495, 357] width 354 height 85
click at [545, 318] on div "Other: One verge end is 300mm by the garage Reqested 140x45 bottom plate attic …" at bounding box center [495, 357] width 354 height 85
click at [453, 317] on div "One verge end is 300mm by the garage Reqested 140x45 bottom plate attic trusses…" at bounding box center [428, 330] width 220 height 31
click at [378, 332] on div "Other: One verge end is 300mm by the garage Reqested 140x45 bottom plate attic …" at bounding box center [495, 357] width 354 height 85
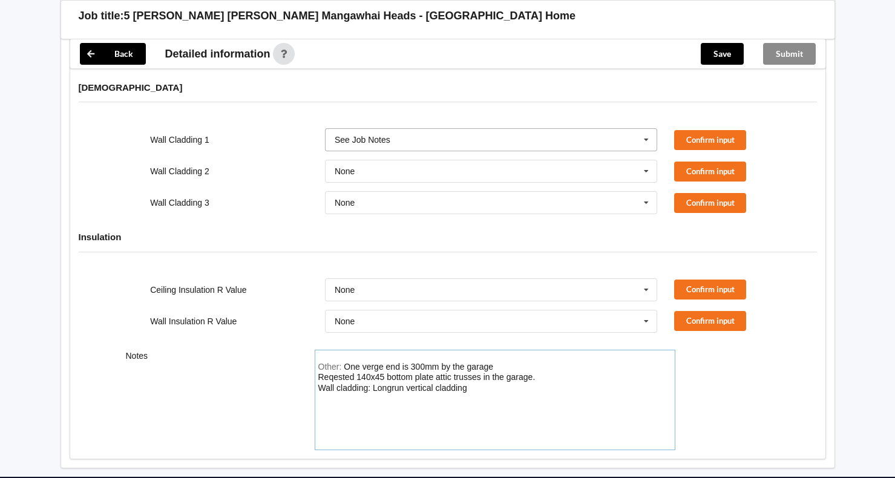
scroll to position [1235, 0]
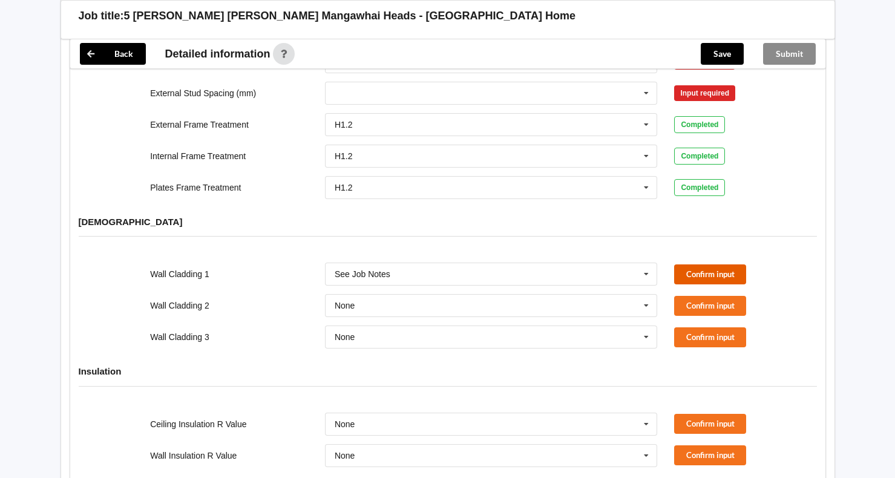
click at [719, 265] on button "Confirm input" at bounding box center [710, 275] width 72 height 20
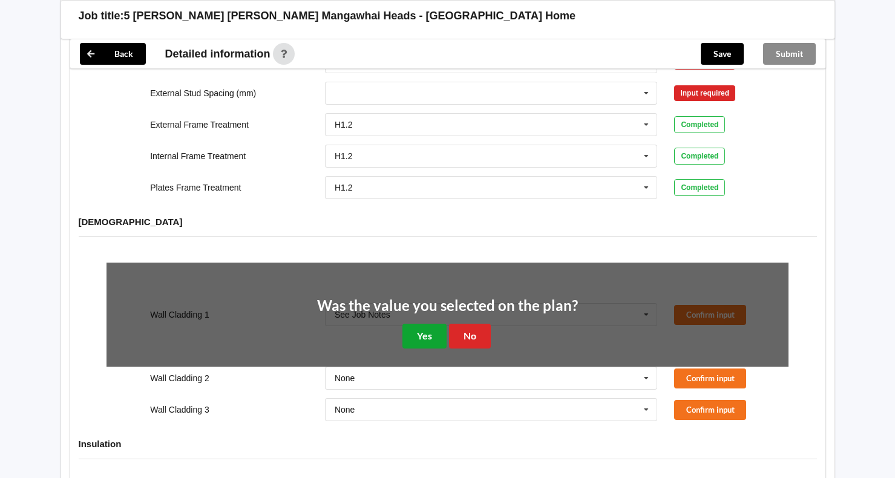
click at [424, 324] on button "Yes" at bounding box center [425, 336] width 44 height 25
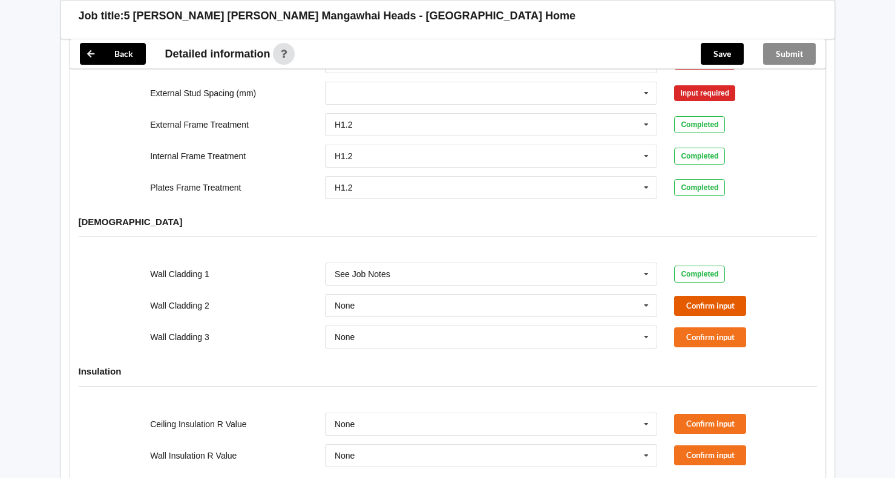
click at [714, 298] on button "Confirm input" at bounding box center [710, 306] width 72 height 20
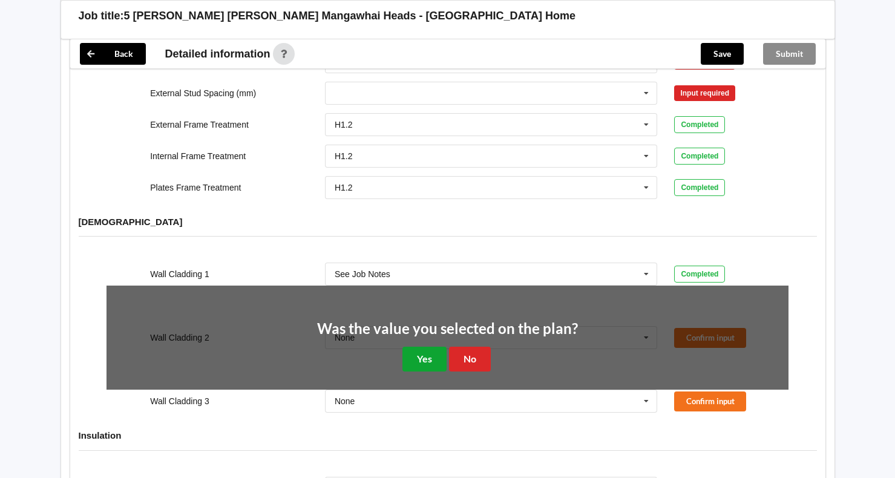
click at [426, 347] on button "Yes" at bounding box center [425, 359] width 44 height 25
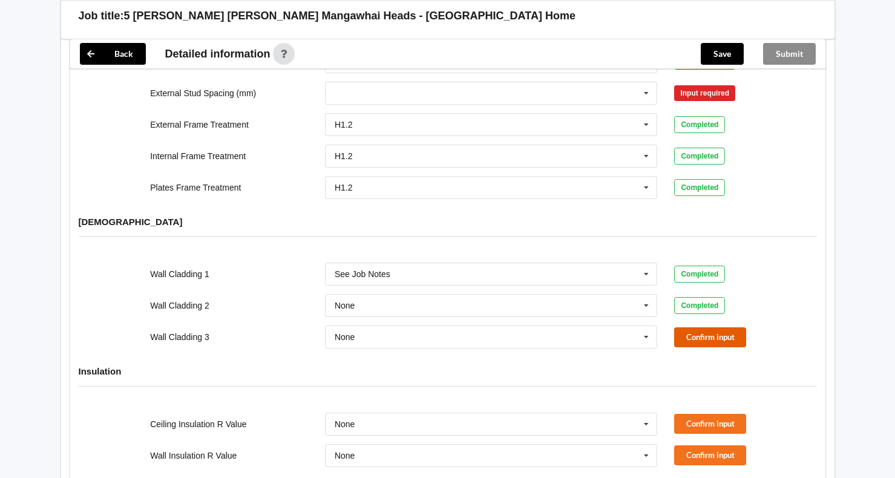
click at [714, 328] on button "Confirm input" at bounding box center [710, 338] width 72 height 20
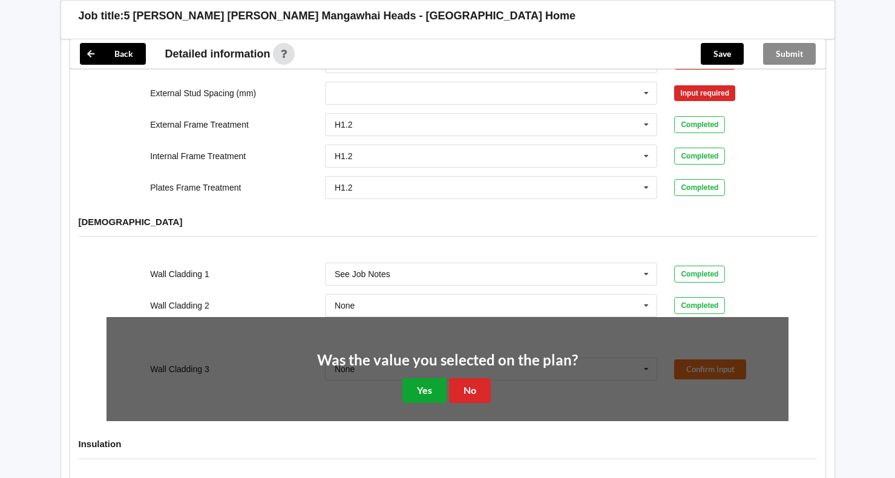
click at [414, 378] on button "Yes" at bounding box center [425, 390] width 44 height 25
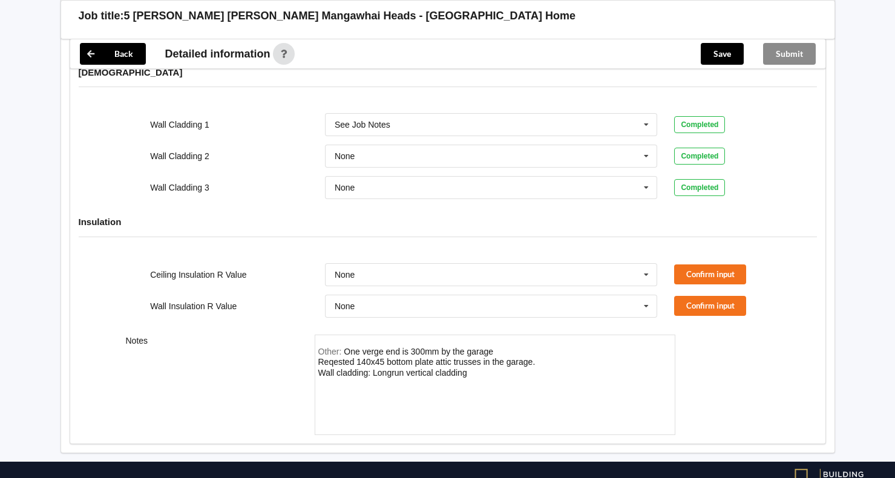
scroll to position [1417, 0]
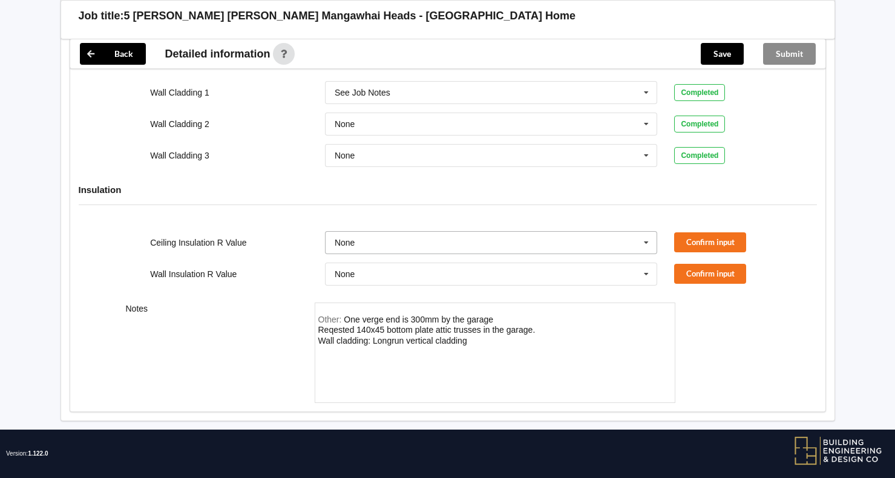
click at [389, 235] on input "text" at bounding box center [492, 243] width 332 height 22
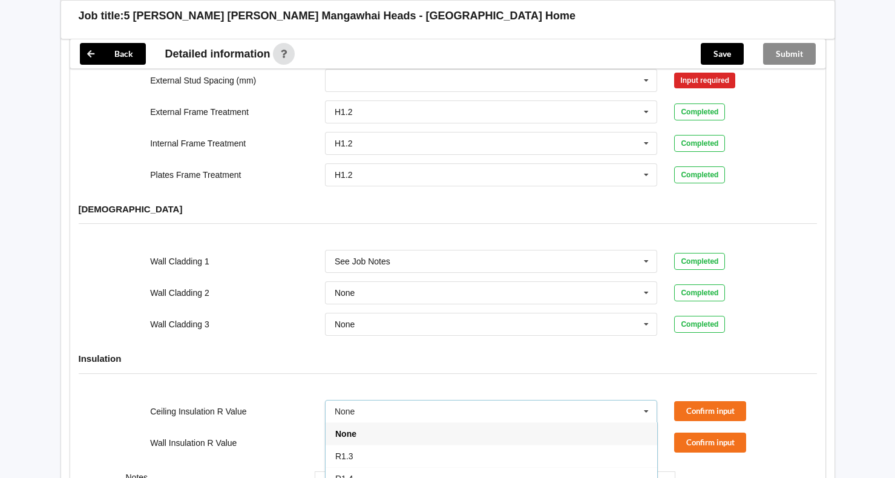
scroll to position [1356, 0]
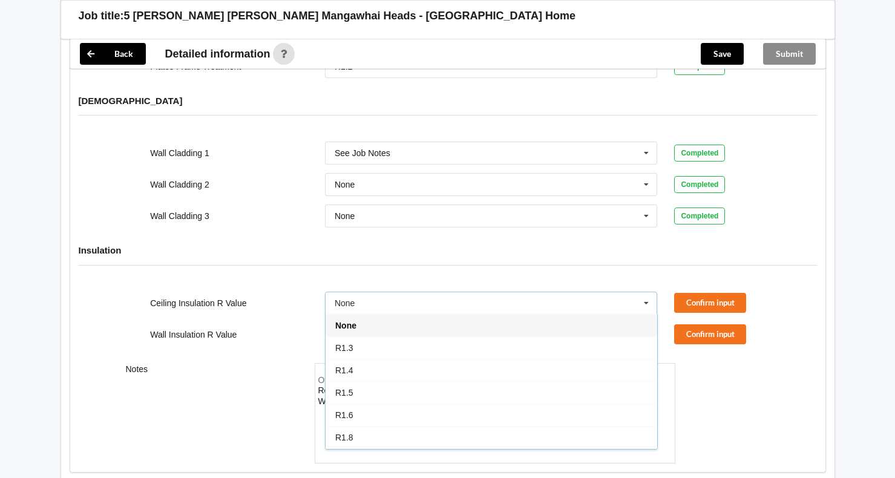
click at [282, 366] on div "Notes" at bounding box center [211, 413] width 189 height 101
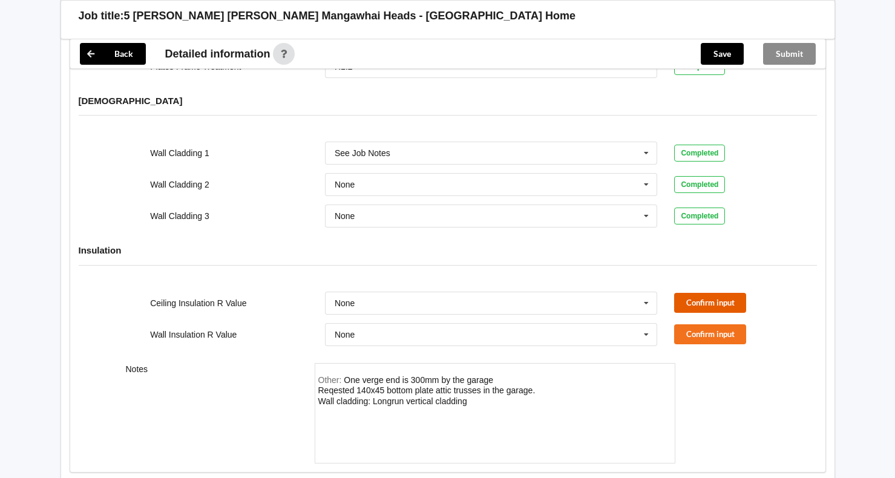
click at [708, 293] on button "Confirm input" at bounding box center [710, 303] width 72 height 20
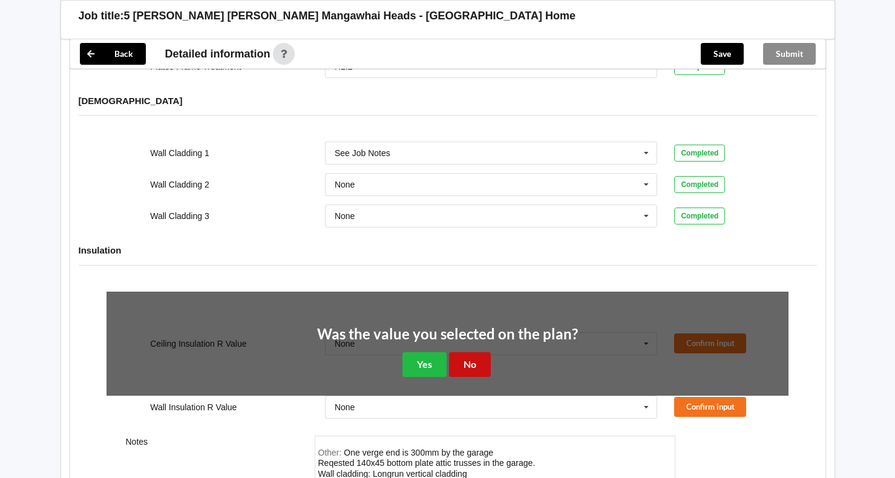
click at [466, 352] on button "No" at bounding box center [470, 364] width 42 height 25
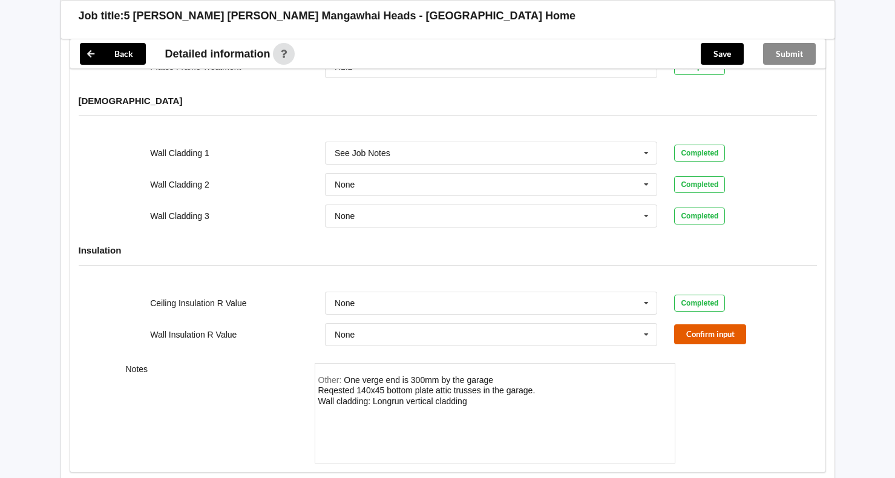
click at [696, 326] on button "Confirm input" at bounding box center [710, 335] width 72 height 20
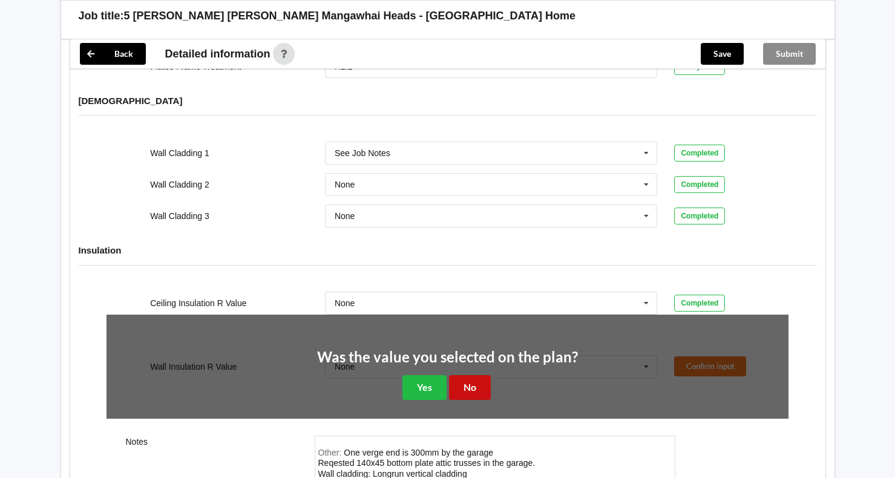
click at [464, 375] on button "No" at bounding box center [470, 387] width 42 height 25
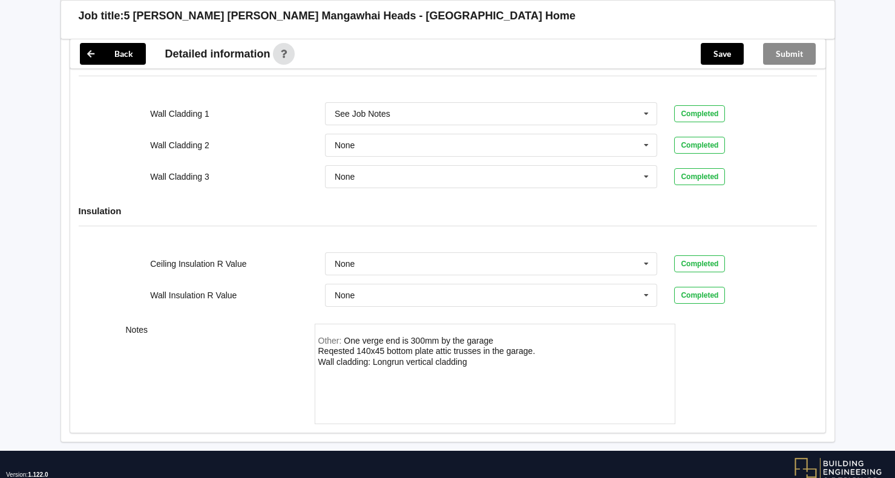
scroll to position [1417, 0]
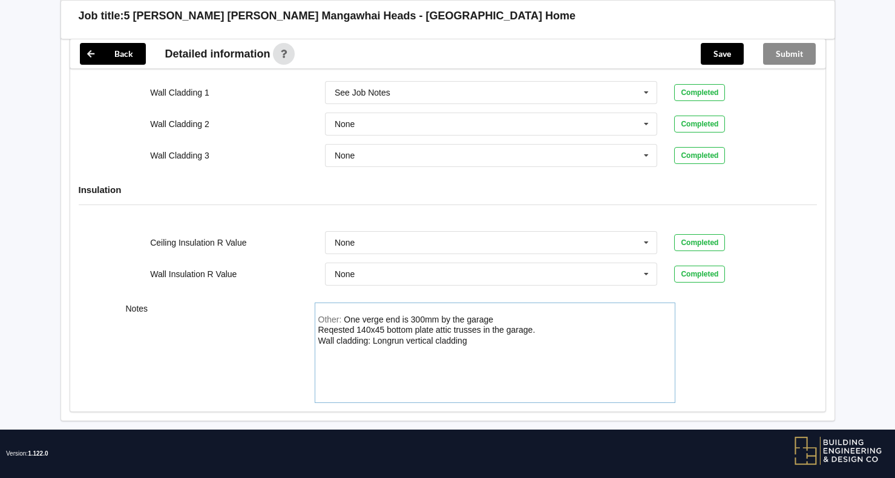
click at [483, 330] on div "Other: One verge end is 300mm by the garage Reqested 140x45 bottom plate attic …" at bounding box center [495, 357] width 354 height 85
click at [616, 340] on div "One verge end is 300mm by the garage Reqested 140x45 bottom plate attic trusses…" at bounding box center [486, 341] width 337 height 52
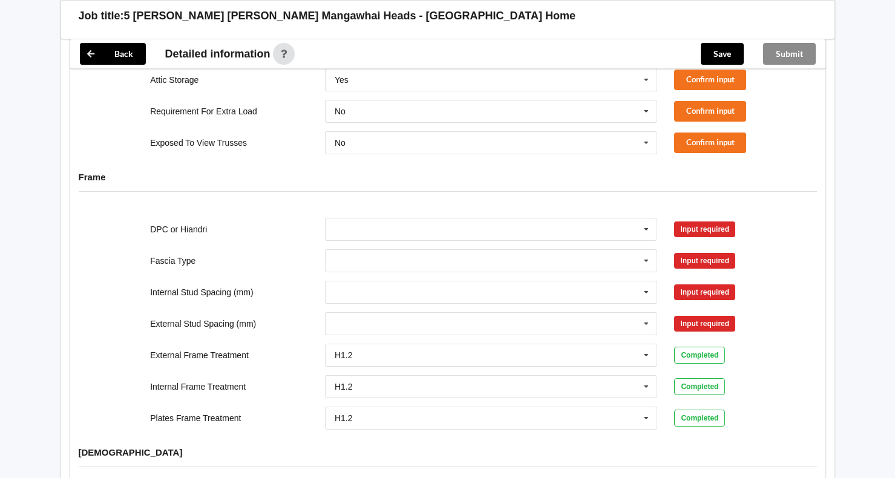
scroll to position [993, 0]
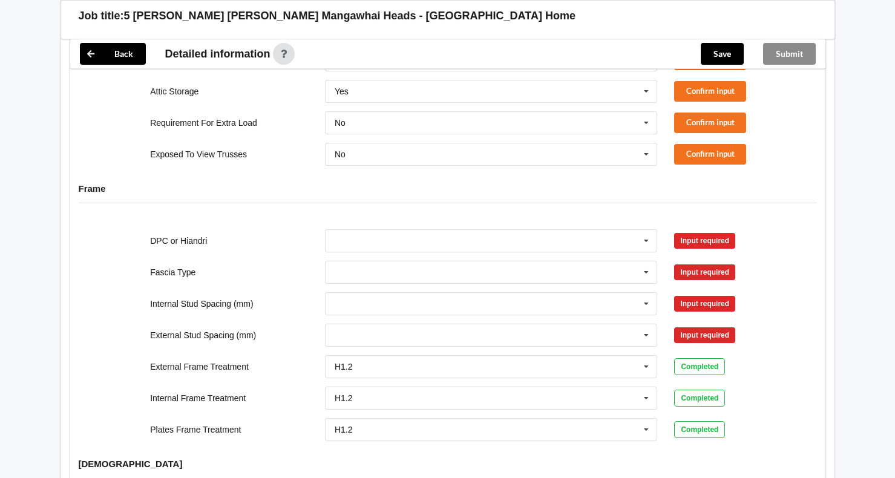
click at [708, 233] on div "Input required" at bounding box center [704, 241] width 61 height 16
click at [691, 234] on div "Input required" at bounding box center [704, 241] width 61 height 16
click at [644, 230] on icon at bounding box center [647, 241] width 18 height 22
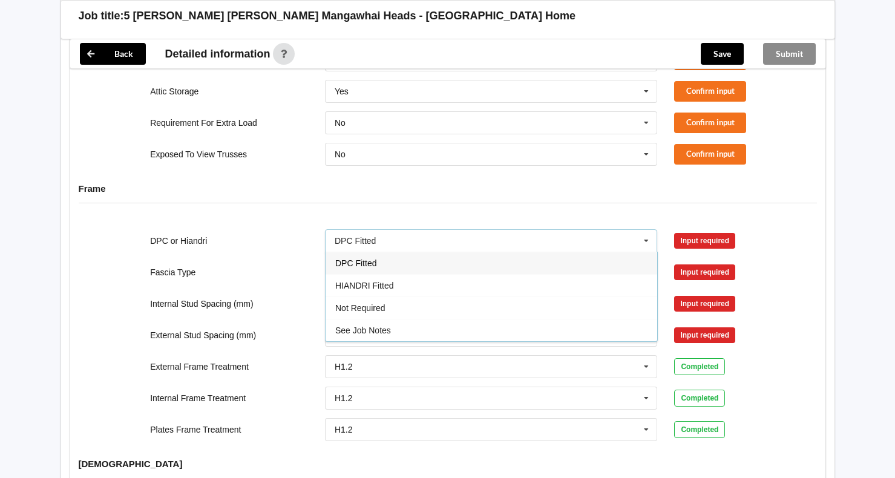
click at [533, 252] on div "DPC Fitted" at bounding box center [492, 263] width 332 height 22
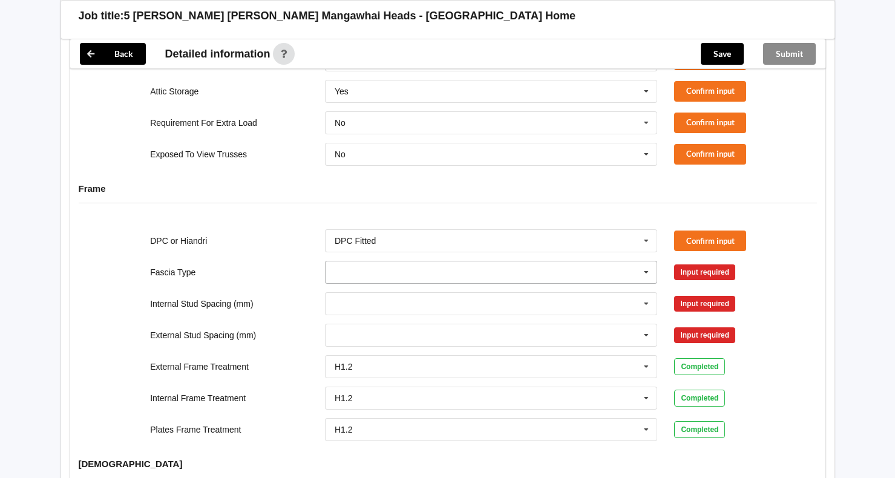
click at [532, 266] on input "text" at bounding box center [492, 273] width 332 height 22
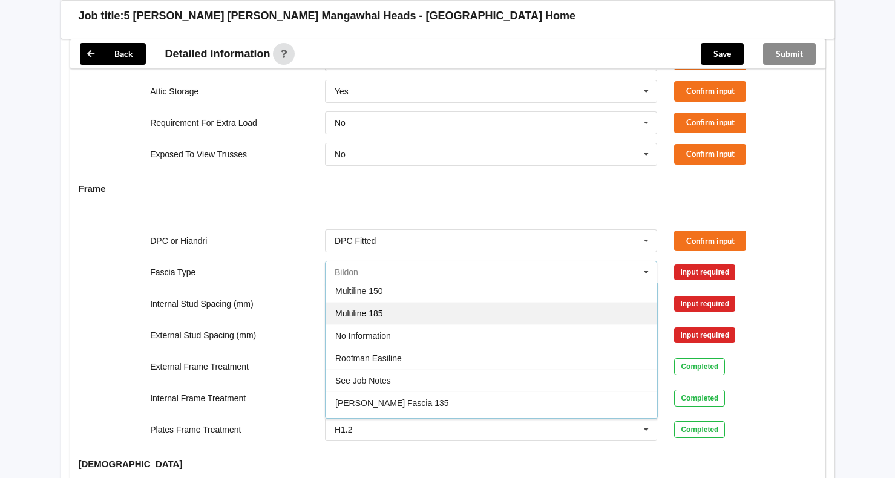
scroll to position [363, 0]
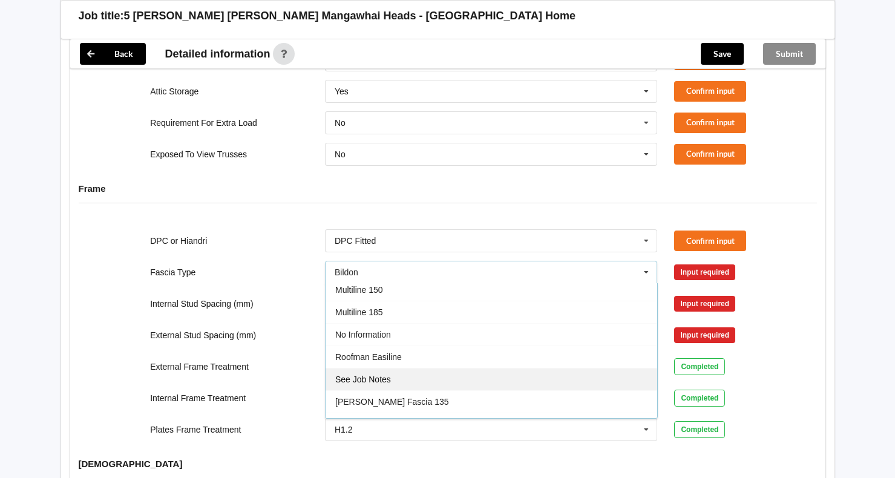
click at [461, 368] on div "See Job Notes" at bounding box center [492, 379] width 332 height 22
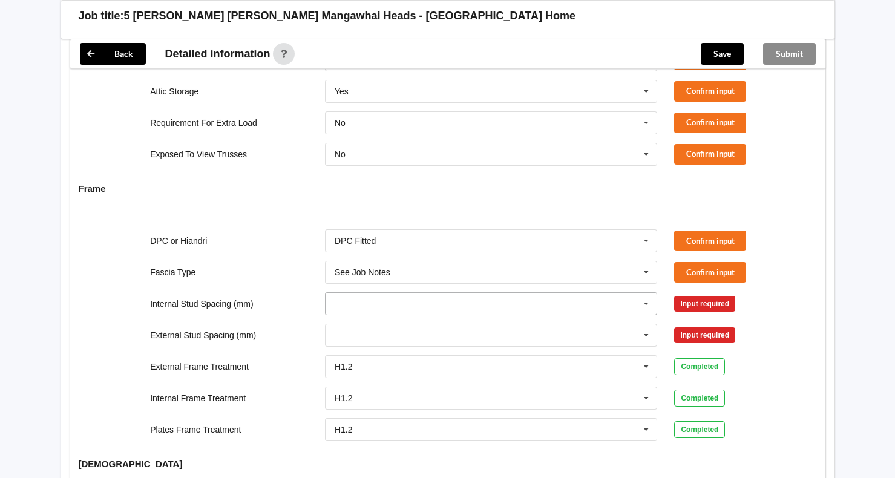
click at [374, 293] on input "text" at bounding box center [492, 304] width 332 height 22
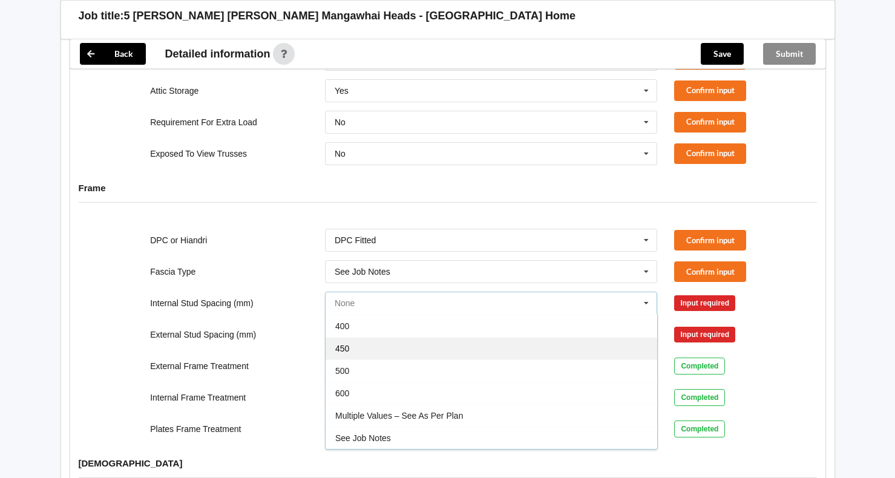
scroll to position [1054, 0]
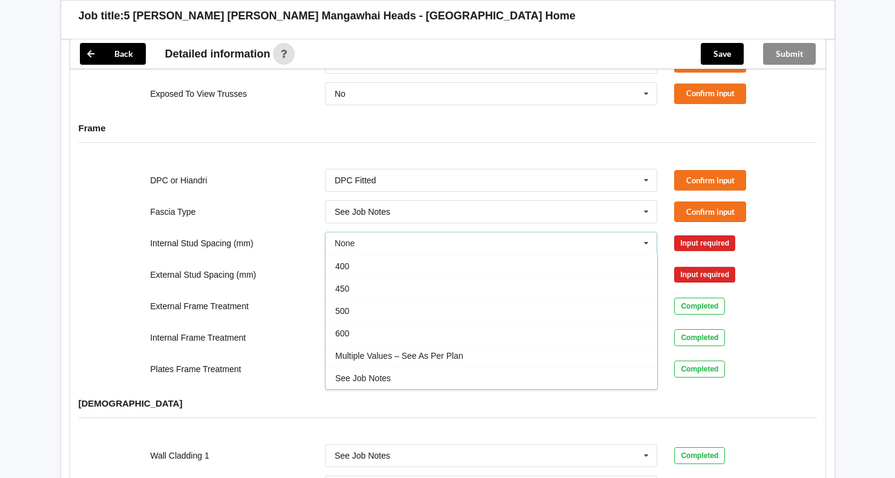
click at [392, 367] on div "See Job Notes" at bounding box center [492, 378] width 332 height 22
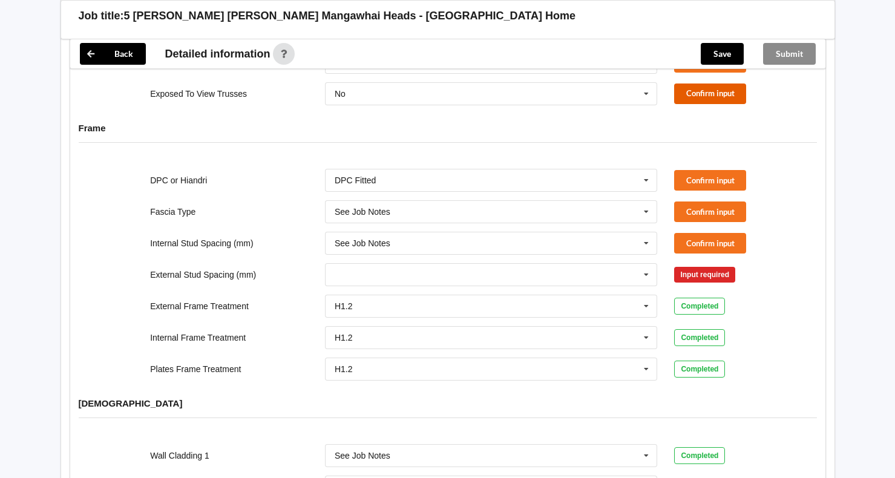
click at [724, 84] on button "Confirm input" at bounding box center [710, 94] width 72 height 20
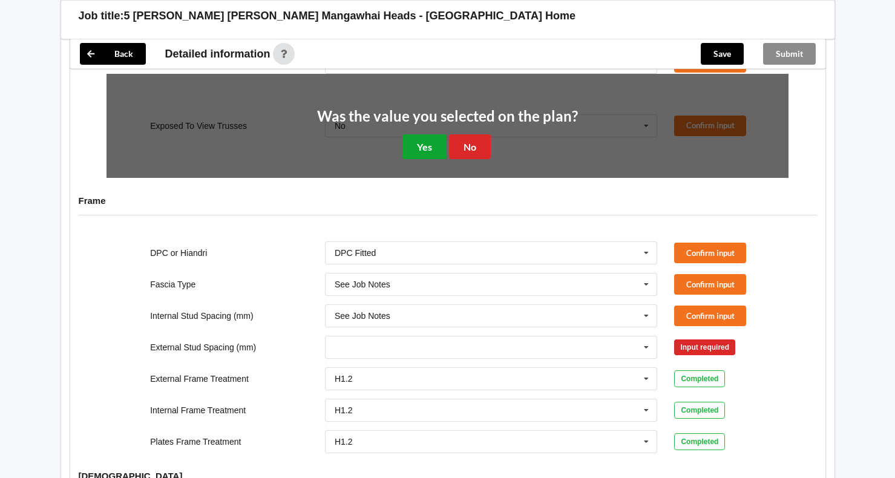
click at [420, 134] on button "Yes" at bounding box center [425, 146] width 44 height 25
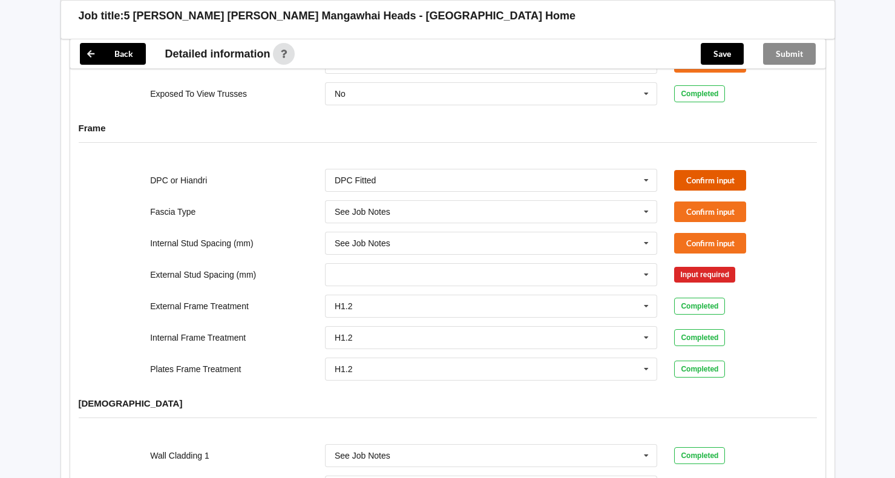
click at [715, 171] on button "Confirm input" at bounding box center [710, 180] width 72 height 20
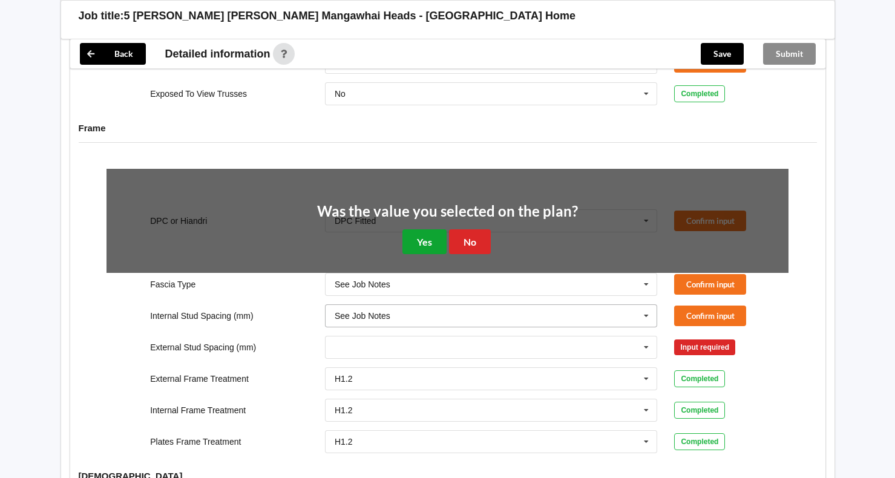
click at [426, 229] on button "Yes" at bounding box center [425, 241] width 44 height 25
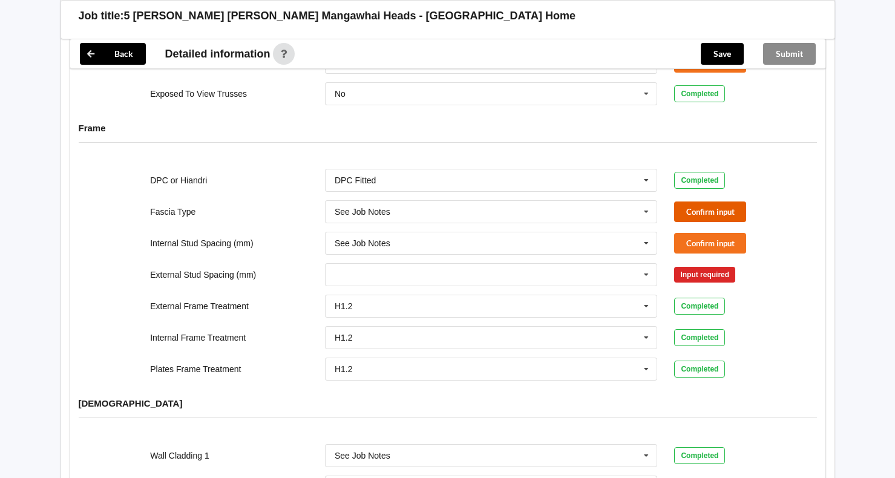
click at [710, 202] on button "Confirm input" at bounding box center [710, 212] width 72 height 20
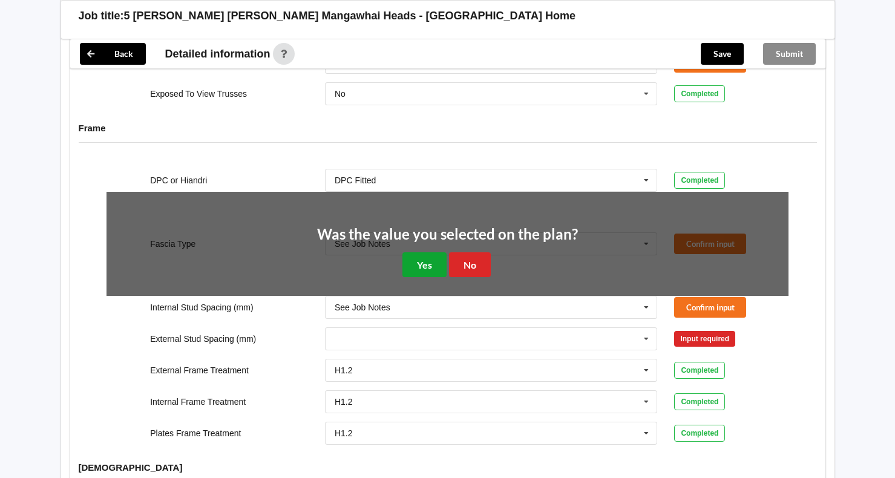
click at [423, 252] on button "Yes" at bounding box center [425, 264] width 44 height 25
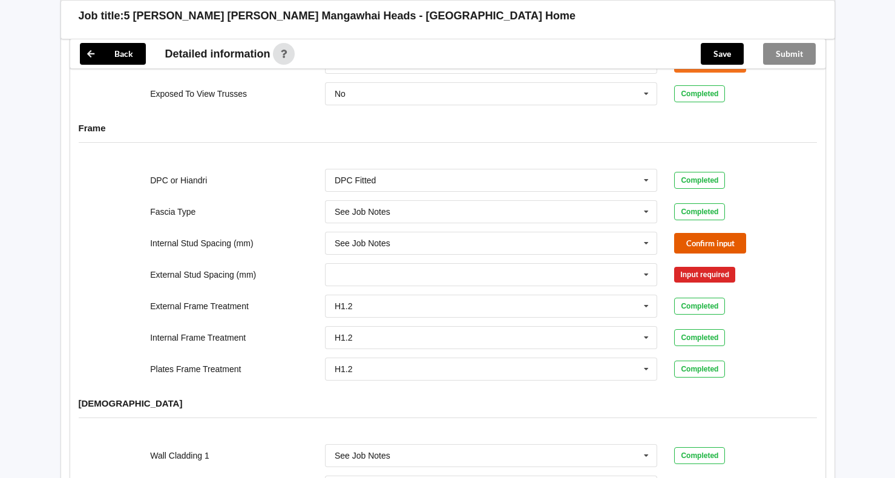
click at [696, 233] on button "Confirm input" at bounding box center [710, 243] width 72 height 20
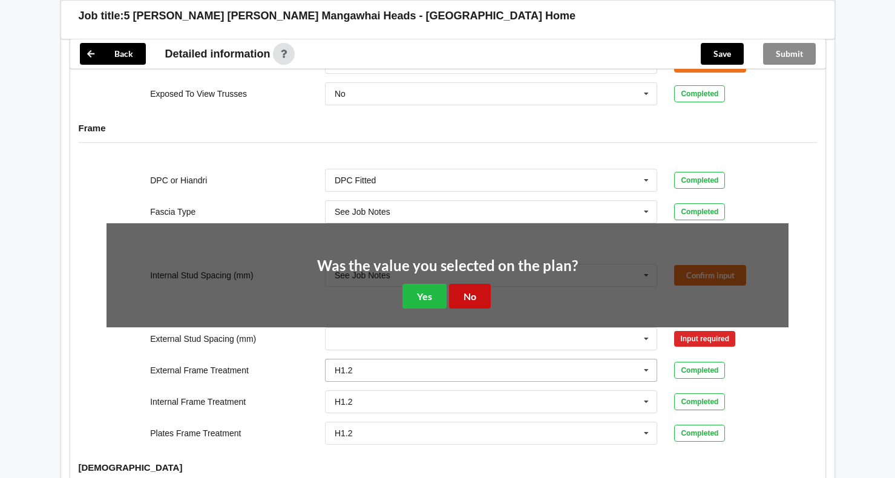
click at [464, 288] on button "No" at bounding box center [470, 296] width 42 height 25
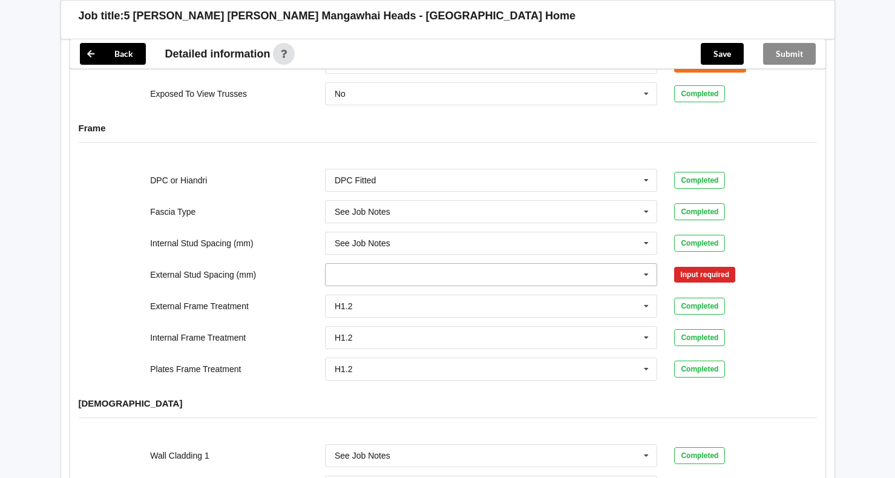
click at [645, 264] on icon at bounding box center [647, 275] width 18 height 22
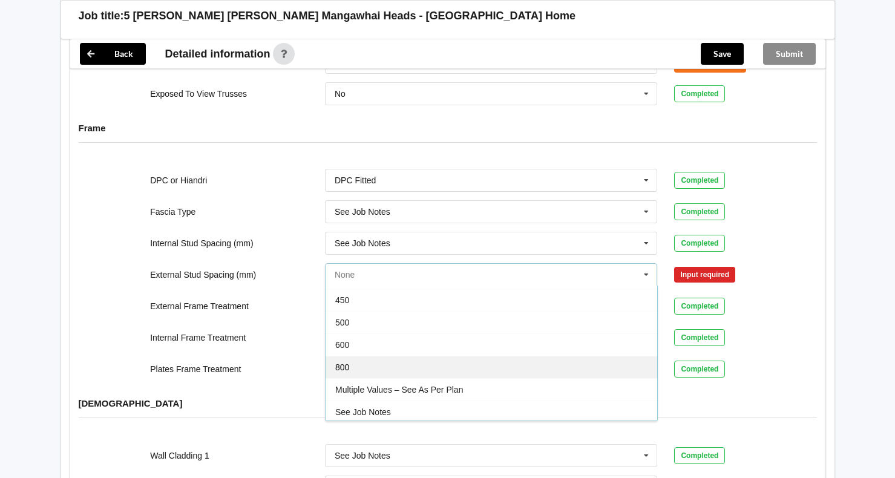
scroll to position [67, 0]
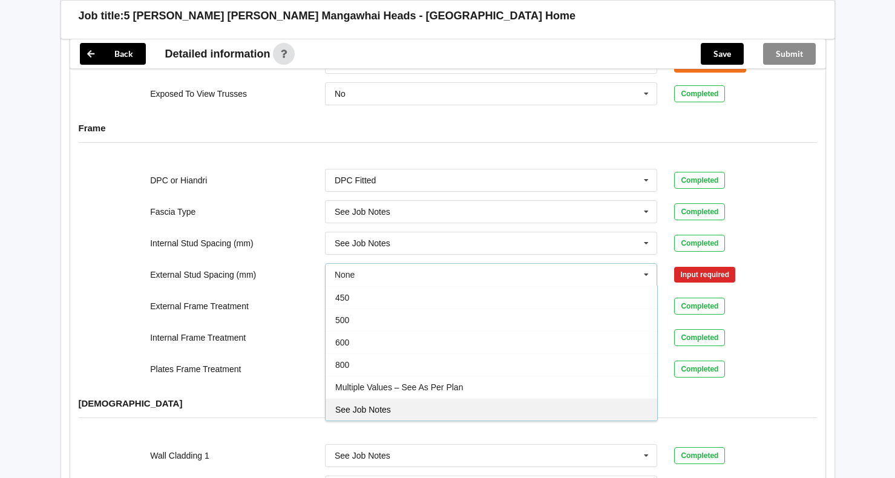
click at [452, 398] on div "See Job Notes" at bounding box center [492, 409] width 332 height 22
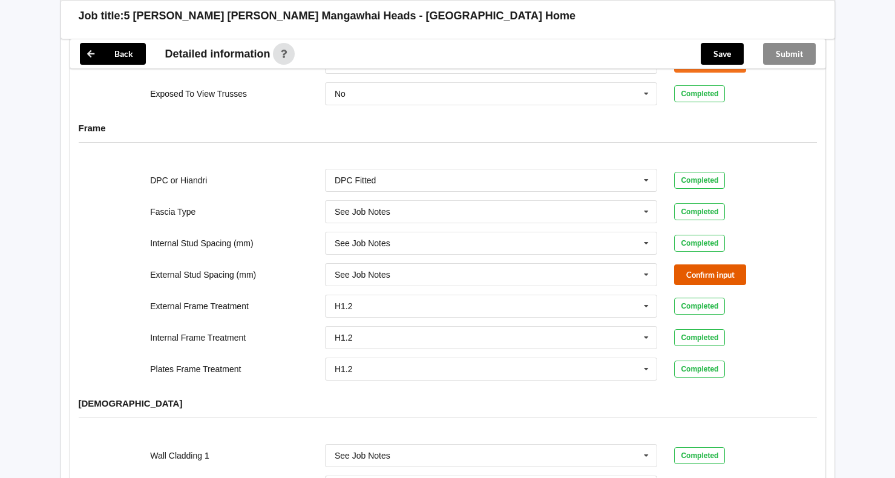
click at [729, 265] on button "Confirm input" at bounding box center [710, 275] width 72 height 20
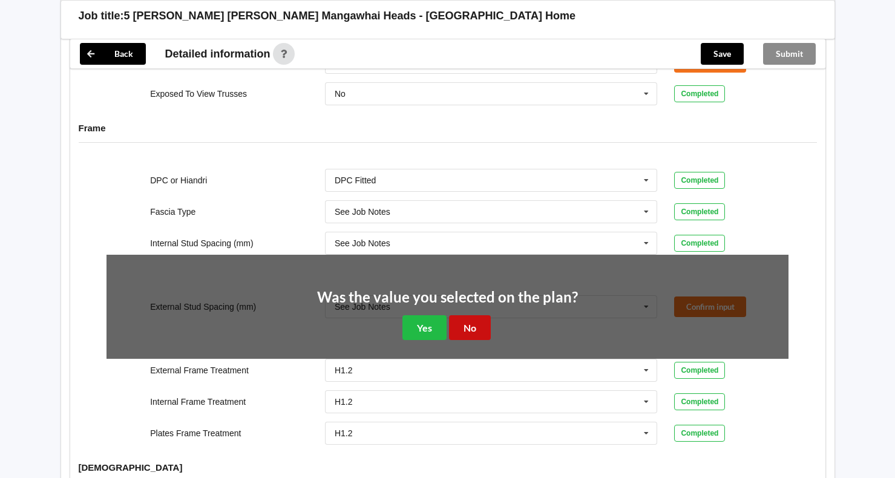
click at [461, 317] on button "No" at bounding box center [470, 327] width 42 height 25
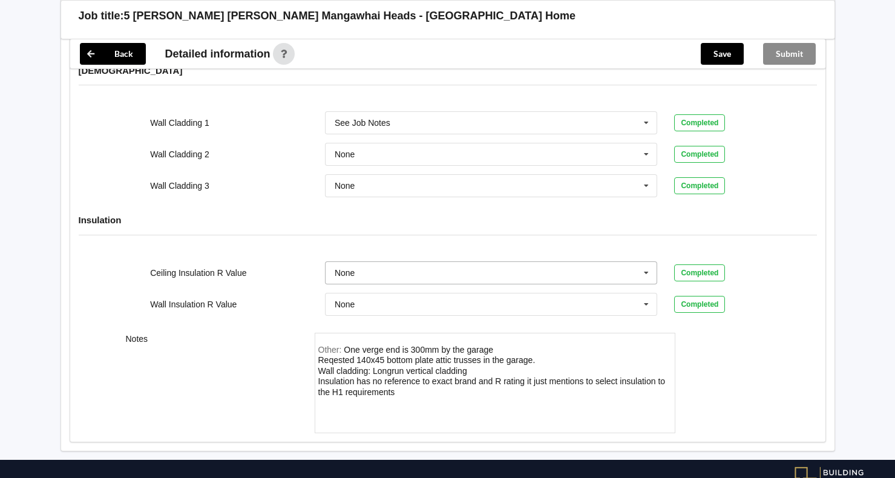
scroll to position [1417, 0]
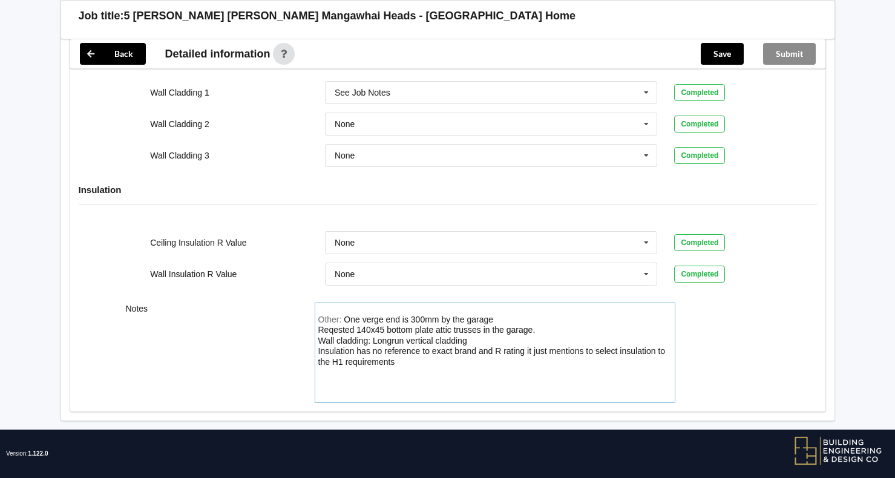
click at [364, 371] on div "Other: One verge end is 300mm by the garage Reqested 140x45 bottom plate attic …" at bounding box center [495, 357] width 354 height 85
click at [404, 354] on div "Other: One verge end is 300mm by the garage Reqested 140x45 bottom plate attic …" at bounding box center [495, 357] width 354 height 85
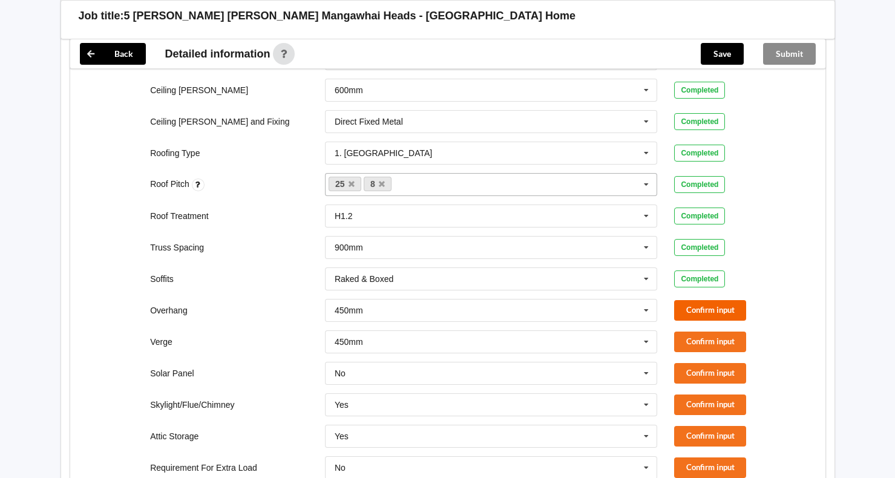
scroll to position [690, 0]
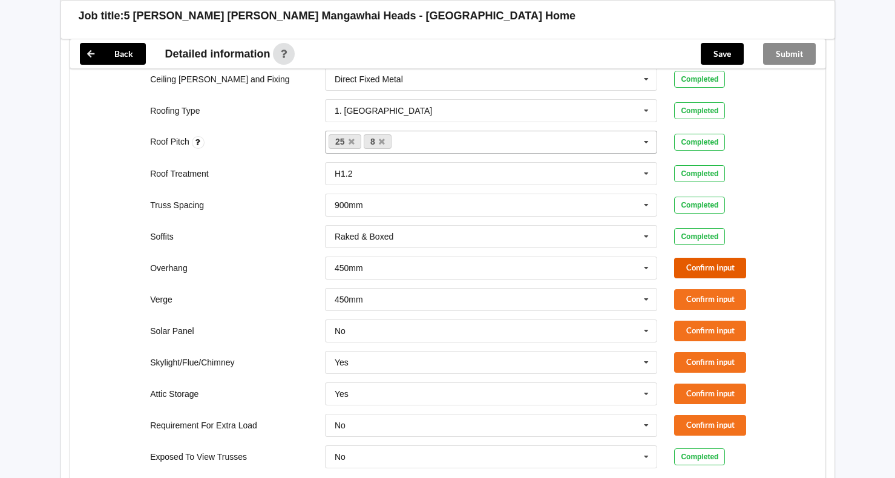
click at [727, 258] on button "Confirm input" at bounding box center [710, 268] width 72 height 20
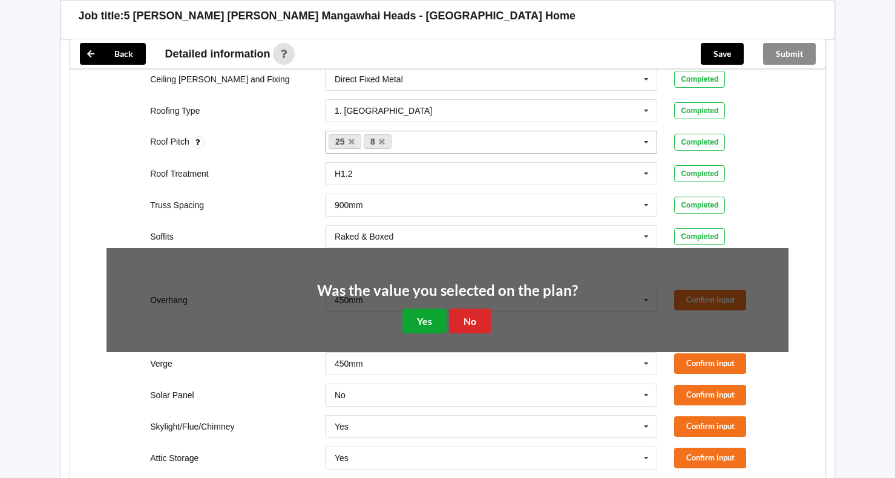
drag, startPoint x: 432, startPoint y: 306, endPoint x: 507, endPoint y: 308, distance: 75.1
click at [433, 309] on button "Yes" at bounding box center [425, 321] width 44 height 25
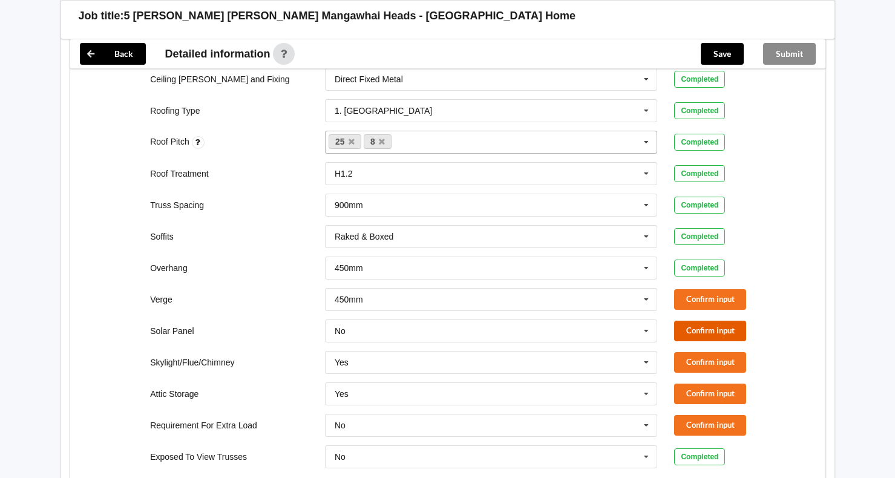
click at [699, 321] on button "Confirm input" at bounding box center [710, 331] width 72 height 20
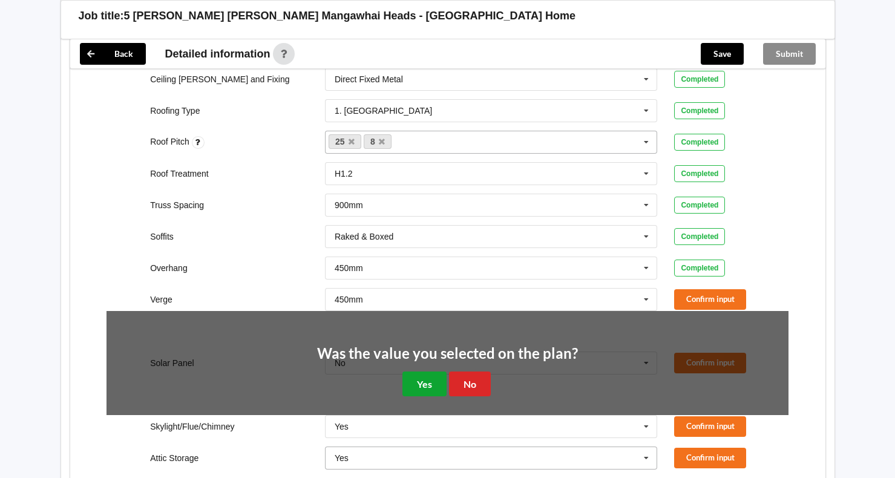
drag, startPoint x: 424, startPoint y: 375, endPoint x: 432, endPoint y: 370, distance: 9.2
click at [424, 375] on button "Yes" at bounding box center [425, 384] width 44 height 25
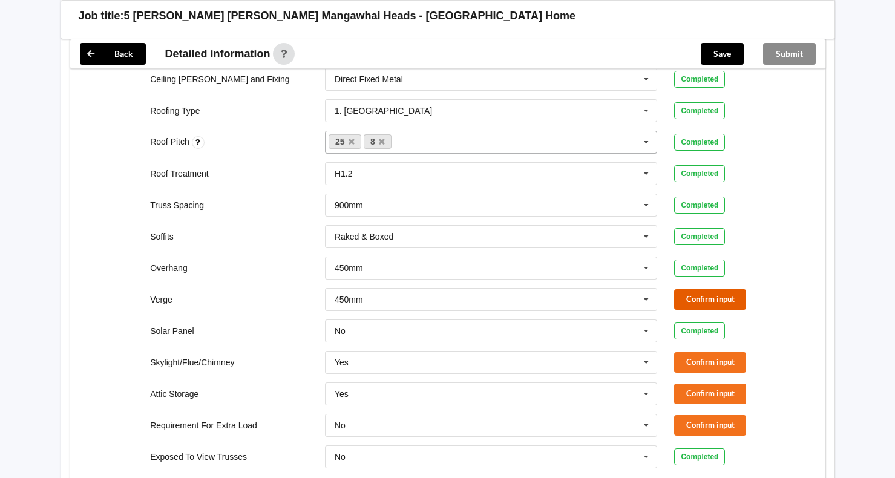
click at [733, 289] on button "Confirm input" at bounding box center [710, 299] width 72 height 20
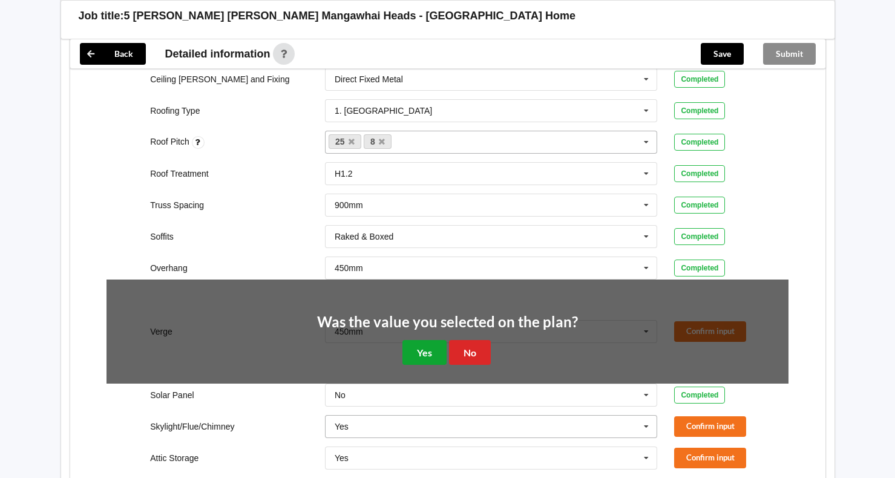
drag, startPoint x: 433, startPoint y: 337, endPoint x: 512, endPoint y: 358, distance: 81.9
click at [440, 340] on button "Yes" at bounding box center [425, 352] width 44 height 25
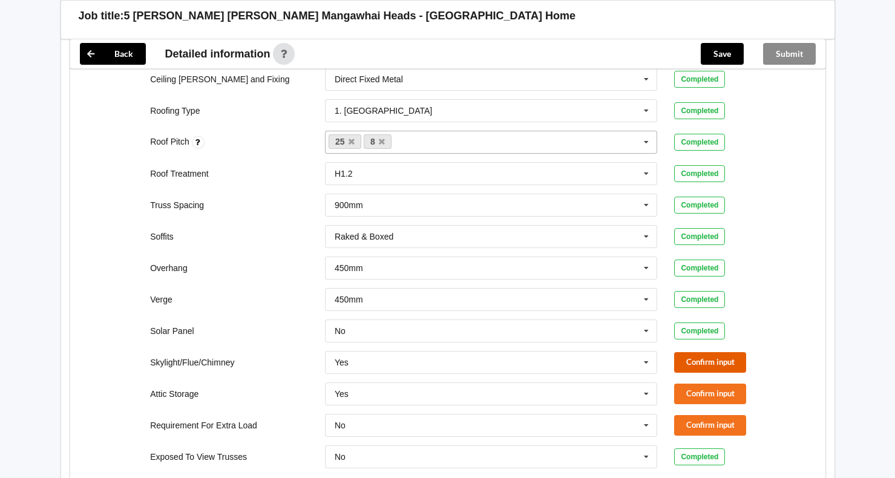
click at [682, 356] on button "Confirm input" at bounding box center [710, 362] width 72 height 20
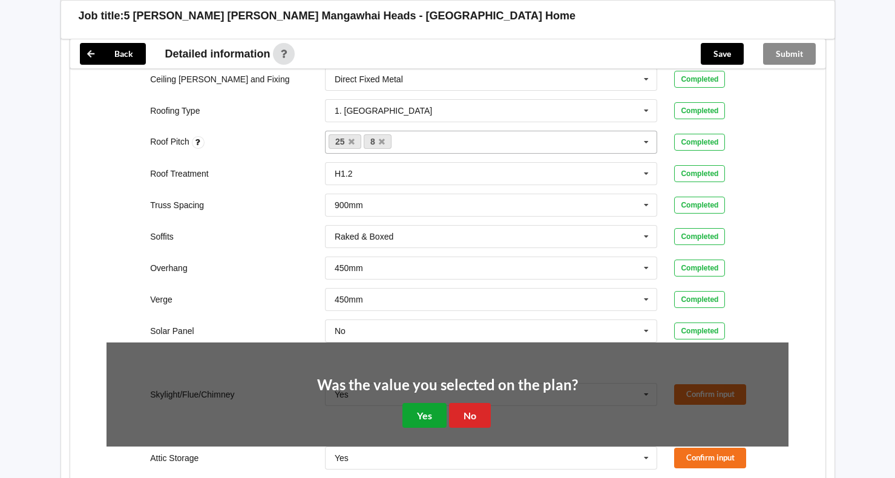
click at [418, 398] on button "Yes" at bounding box center [425, 415] width 44 height 25
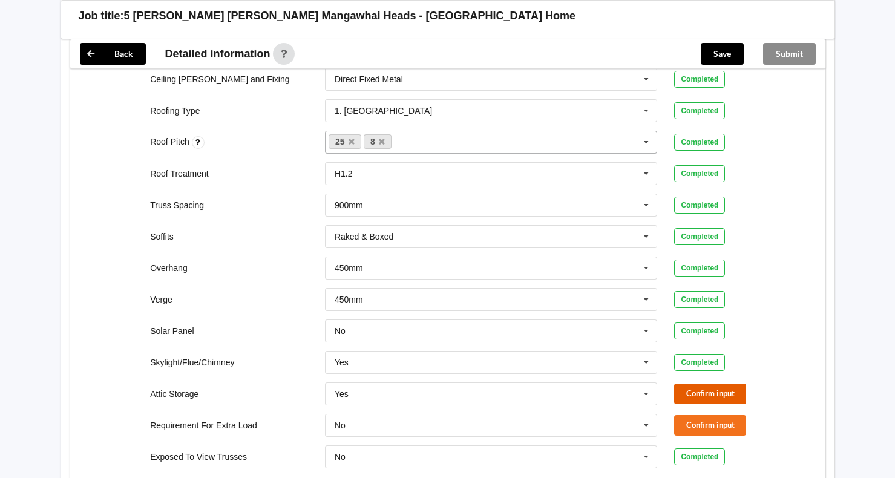
click at [710, 387] on button "Confirm input" at bounding box center [710, 394] width 72 height 20
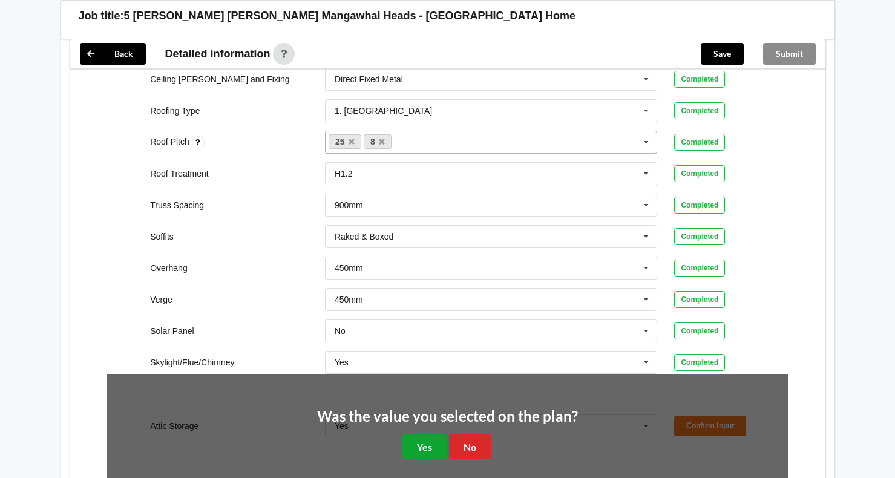
click at [421, 398] on button "Yes" at bounding box center [425, 447] width 44 height 25
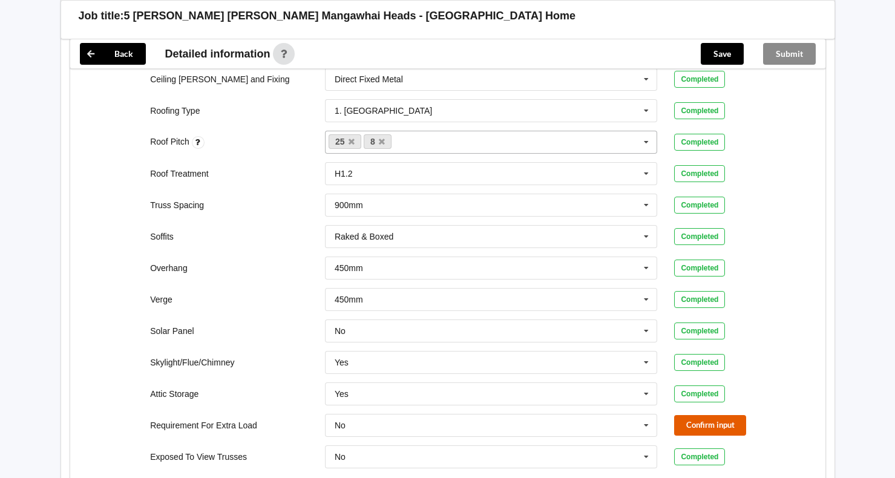
click at [694, 398] on button "Confirm input" at bounding box center [710, 425] width 72 height 20
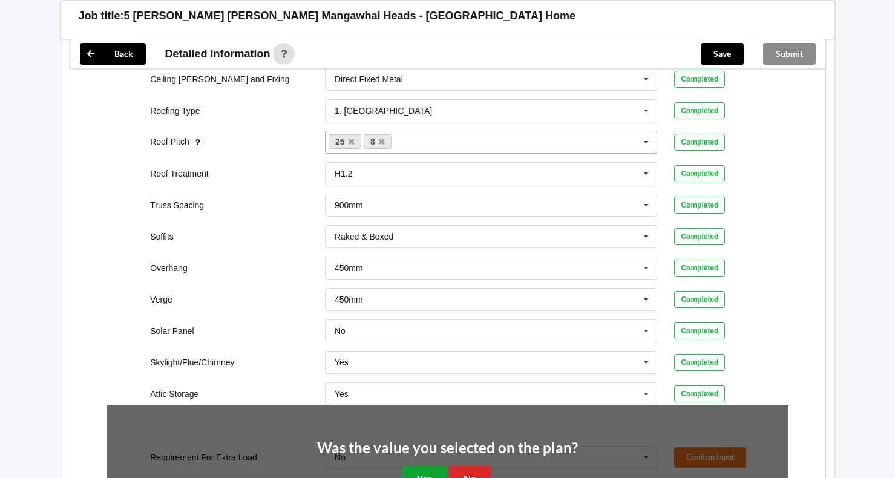
click at [415, 398] on button "Yes" at bounding box center [425, 478] width 44 height 25
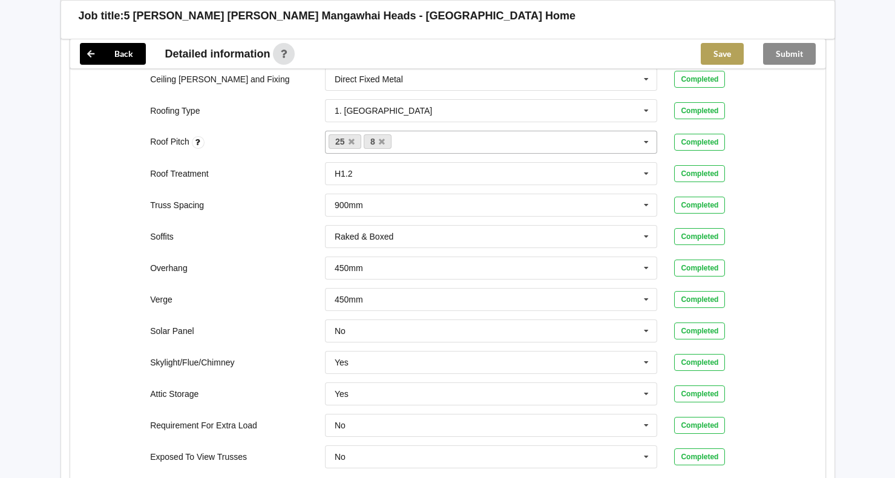
click at [730, 59] on button "Save" at bounding box center [722, 54] width 43 height 22
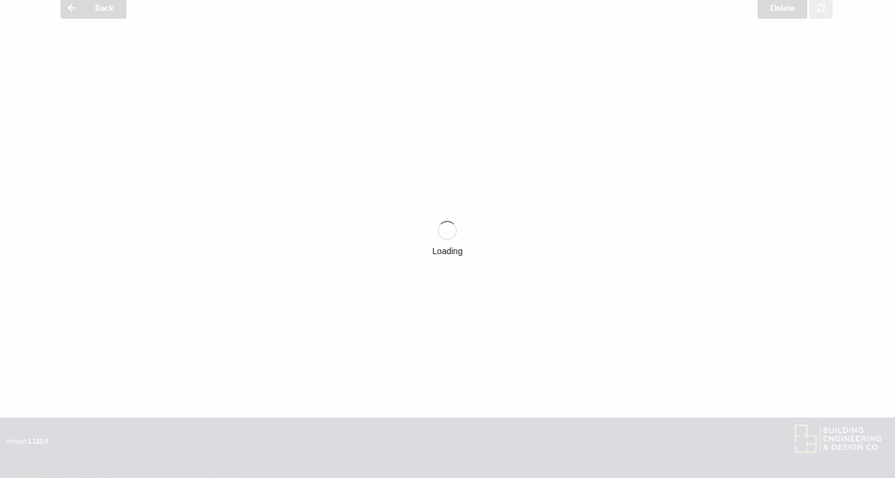
scroll to position [53, 0]
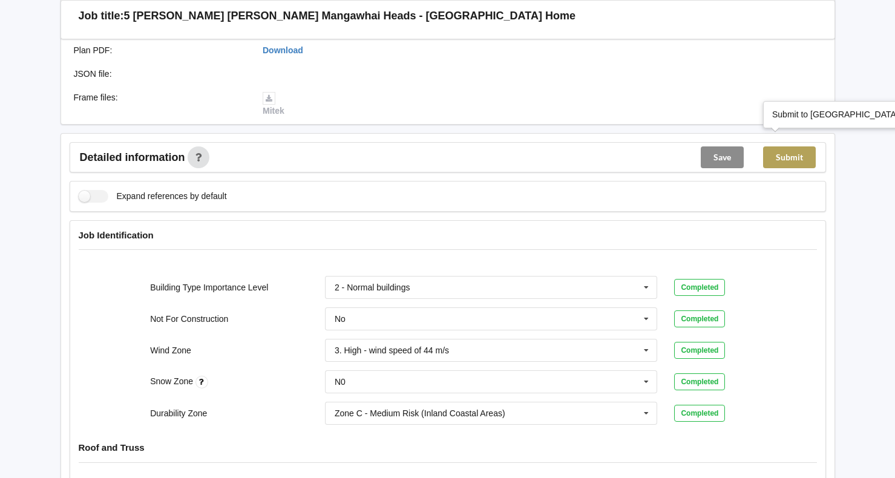
click at [750, 148] on button "Submit" at bounding box center [789, 158] width 53 height 22
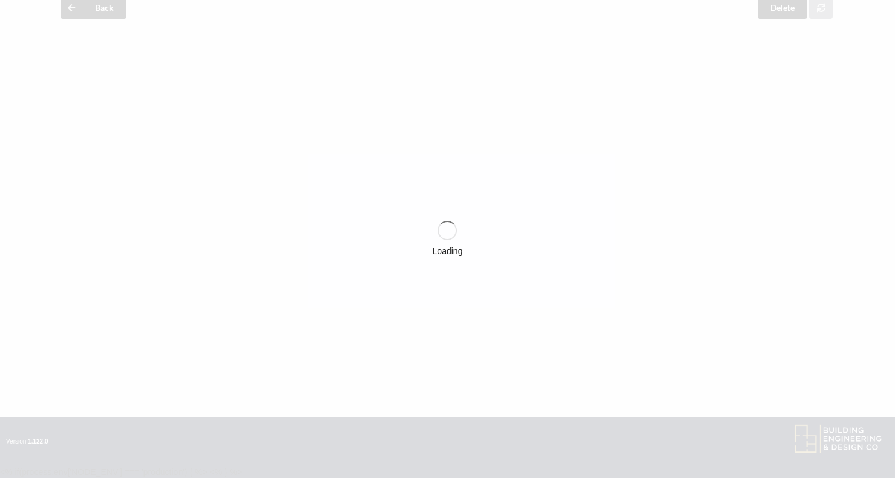
scroll to position [266, 0]
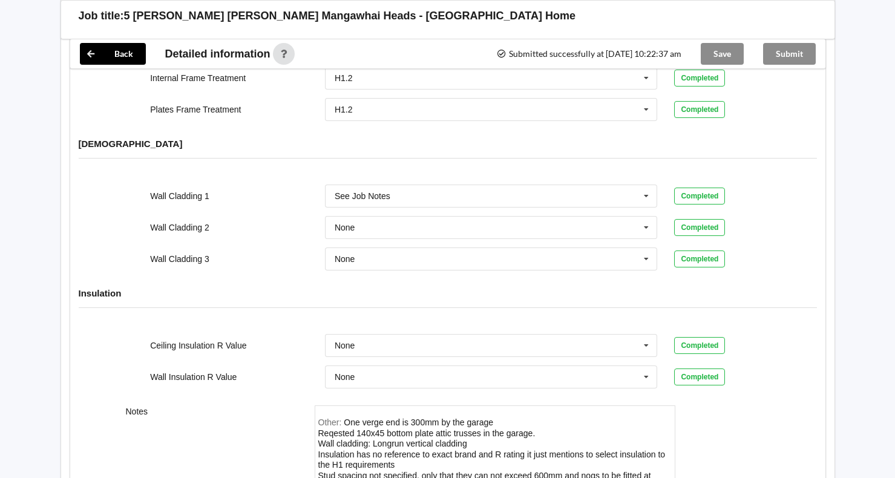
scroll to position [1477, 0]
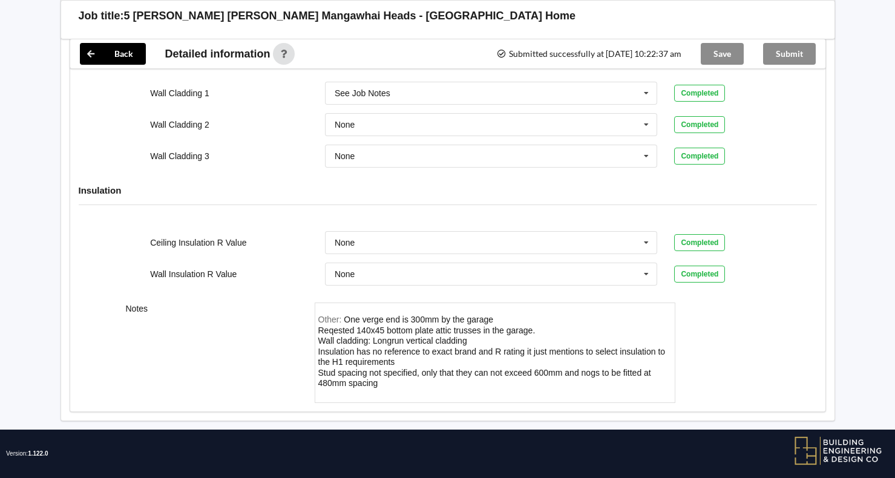
click at [721, 53] on div "Save" at bounding box center [722, 53] width 62 height 29
